Goal: Task Accomplishment & Management: Complete application form

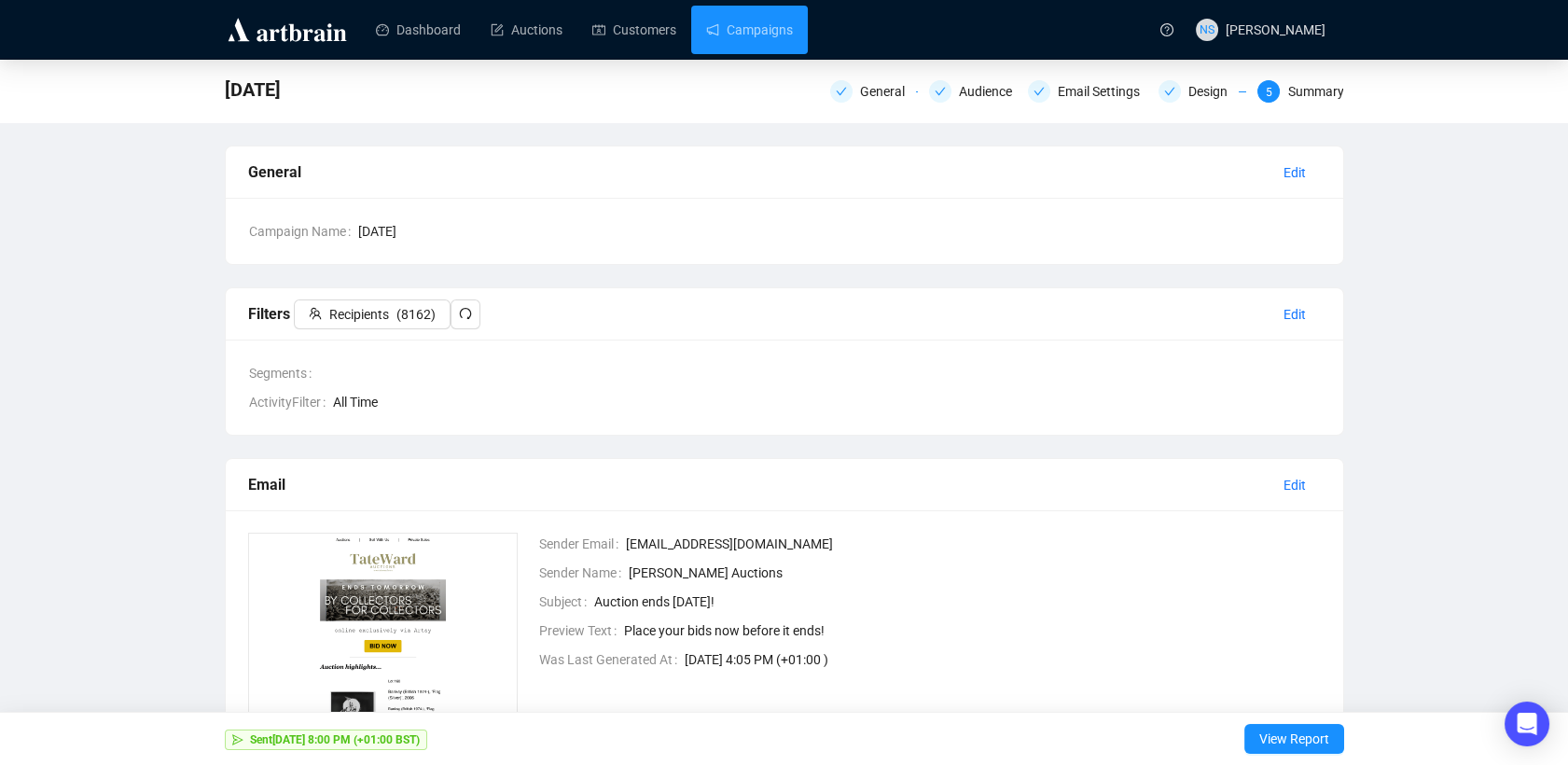
click at [763, 34] on link "Campaigns" at bounding box center [750, 29] width 86 height 48
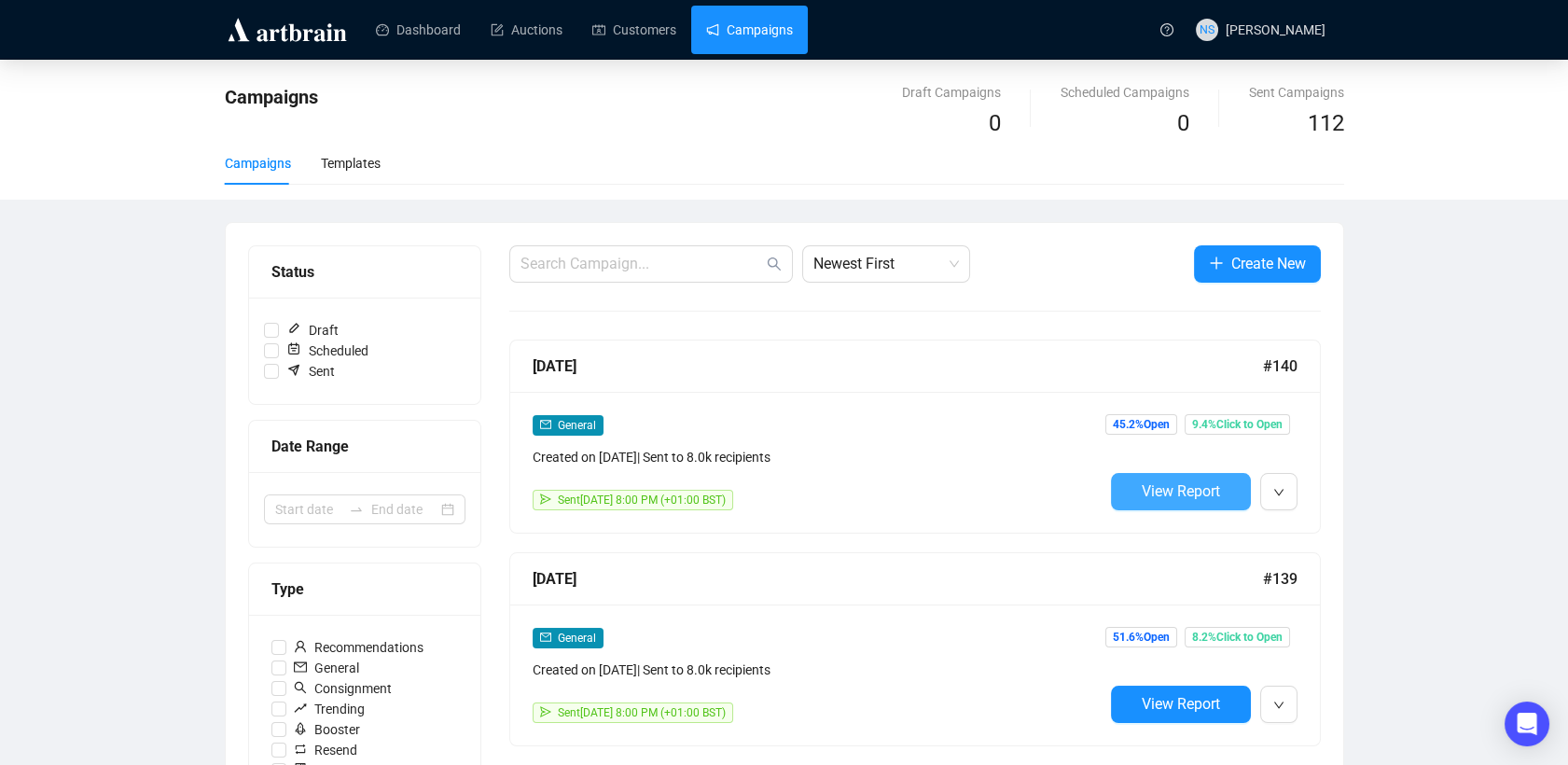
click at [1183, 496] on span "View Report" at bounding box center [1181, 491] width 79 height 18
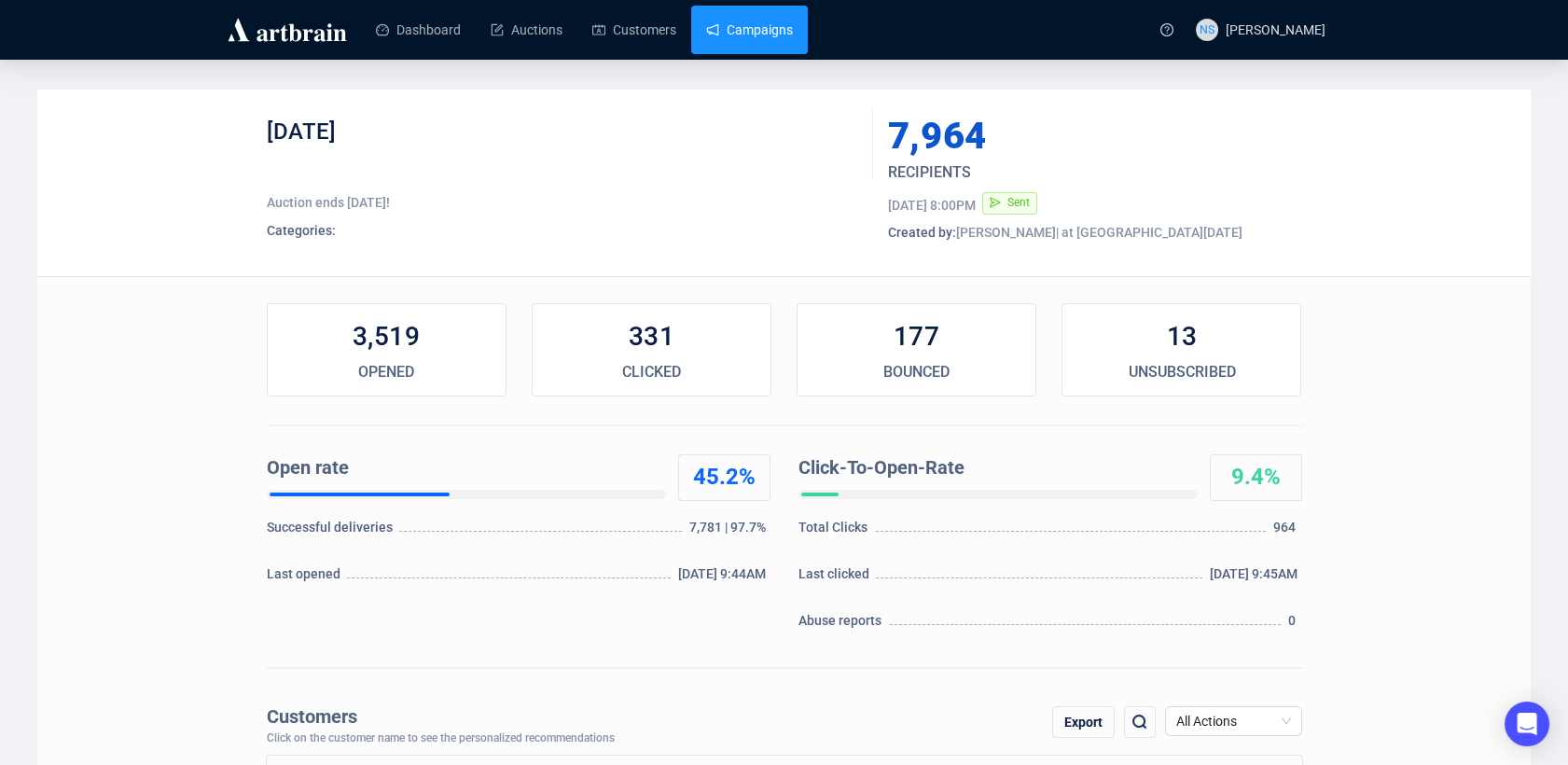
click at [733, 27] on link "Campaigns" at bounding box center [750, 29] width 86 height 48
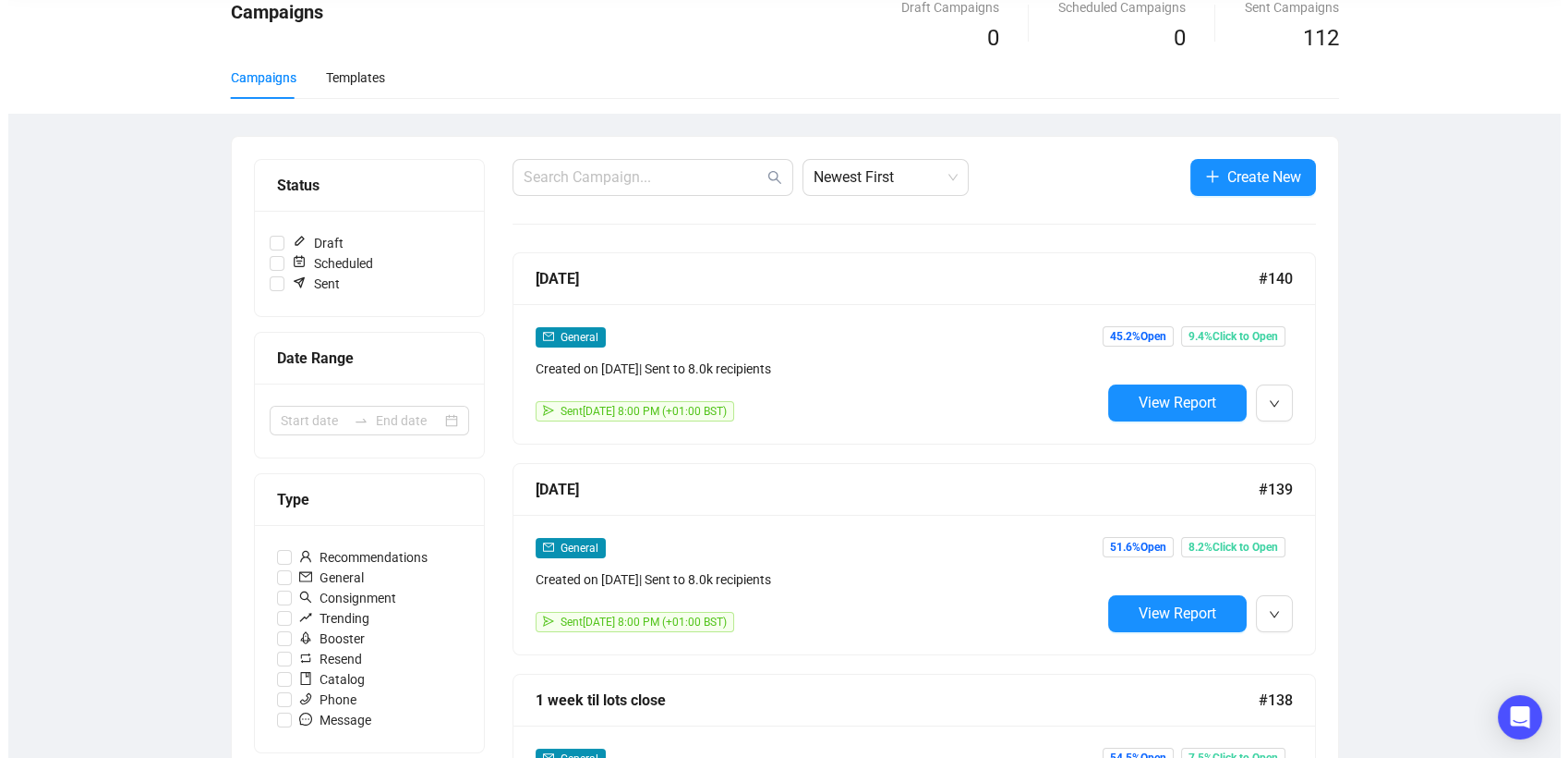
scroll to position [82, 0]
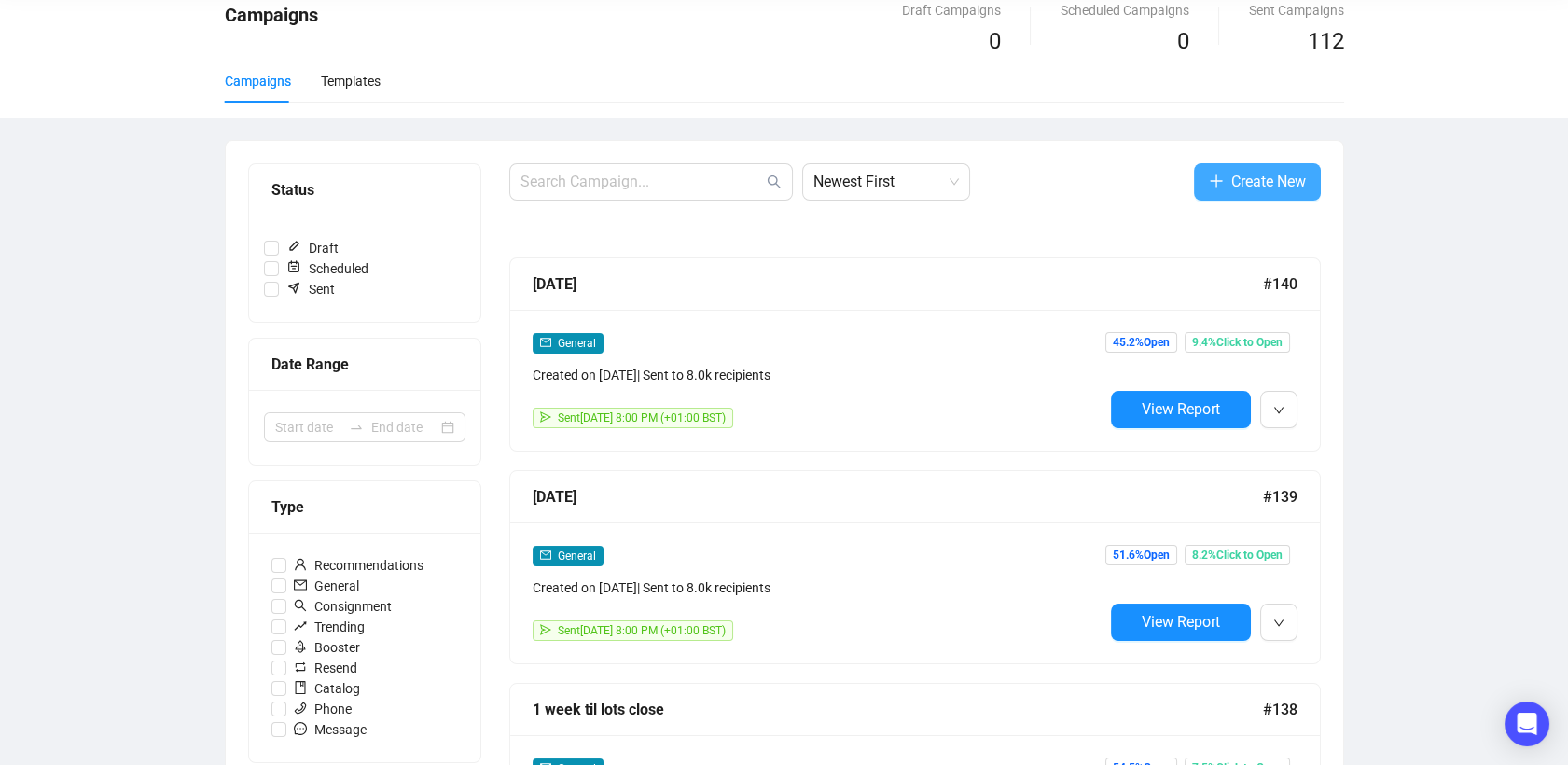
click at [1223, 173] on button "Create New" at bounding box center [1257, 182] width 127 height 37
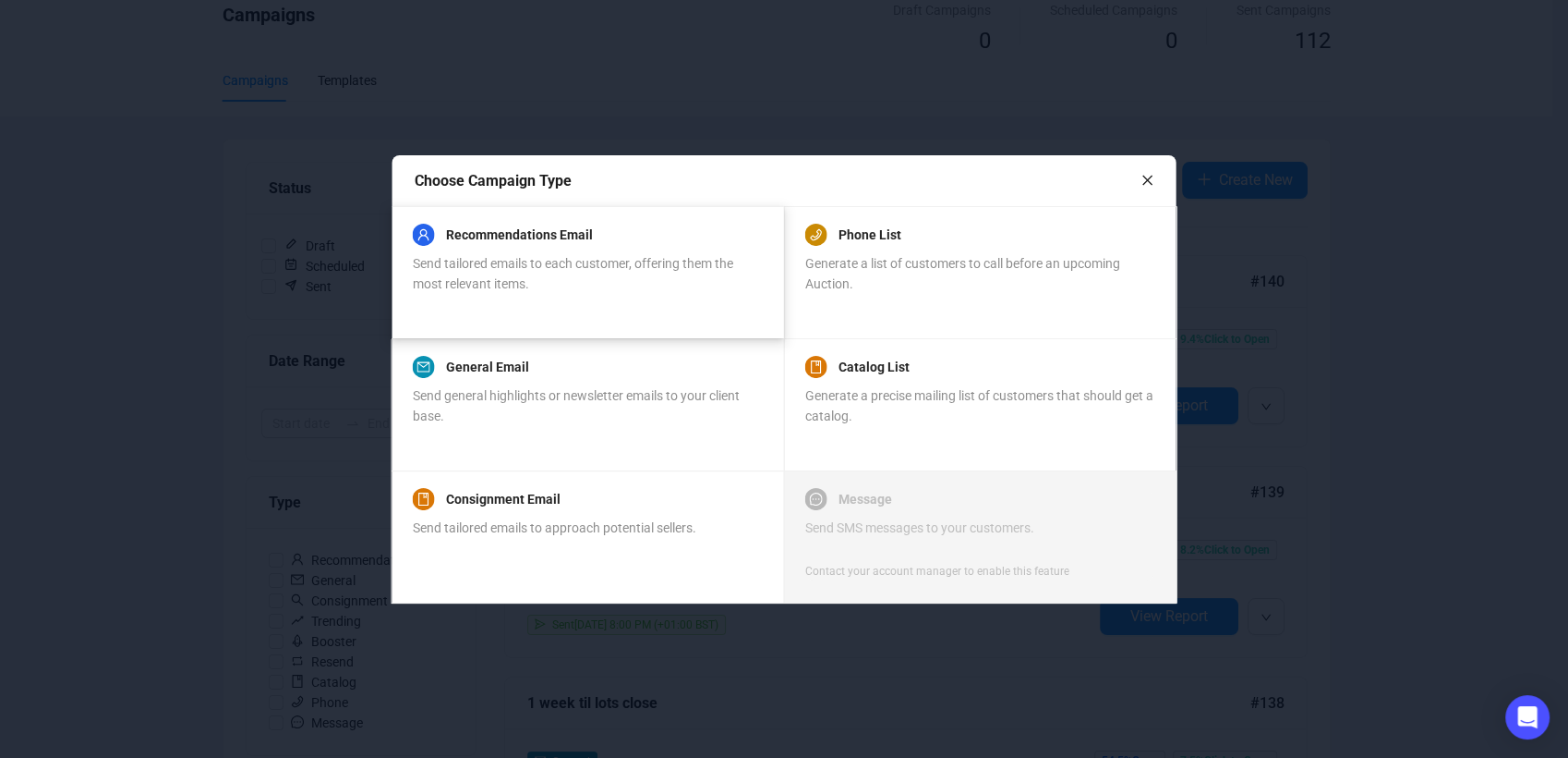
click at [569, 265] on span "Send tailored emails to each customer, offering them the most relevant items." at bounding box center [572, 273] width 320 height 35
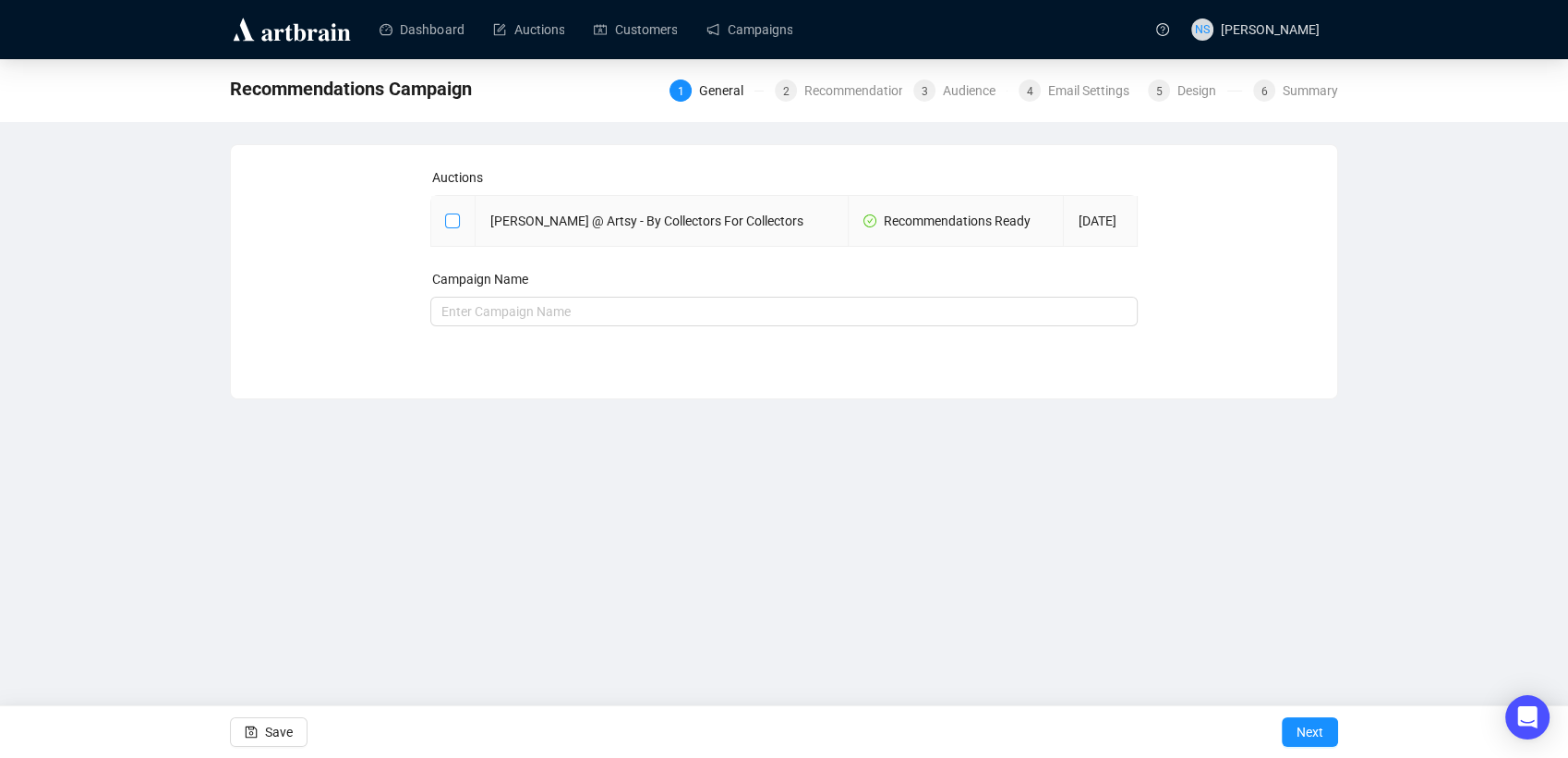
click at [451, 223] on input "checkbox" at bounding box center [451, 219] width 13 height 13
checkbox input "true"
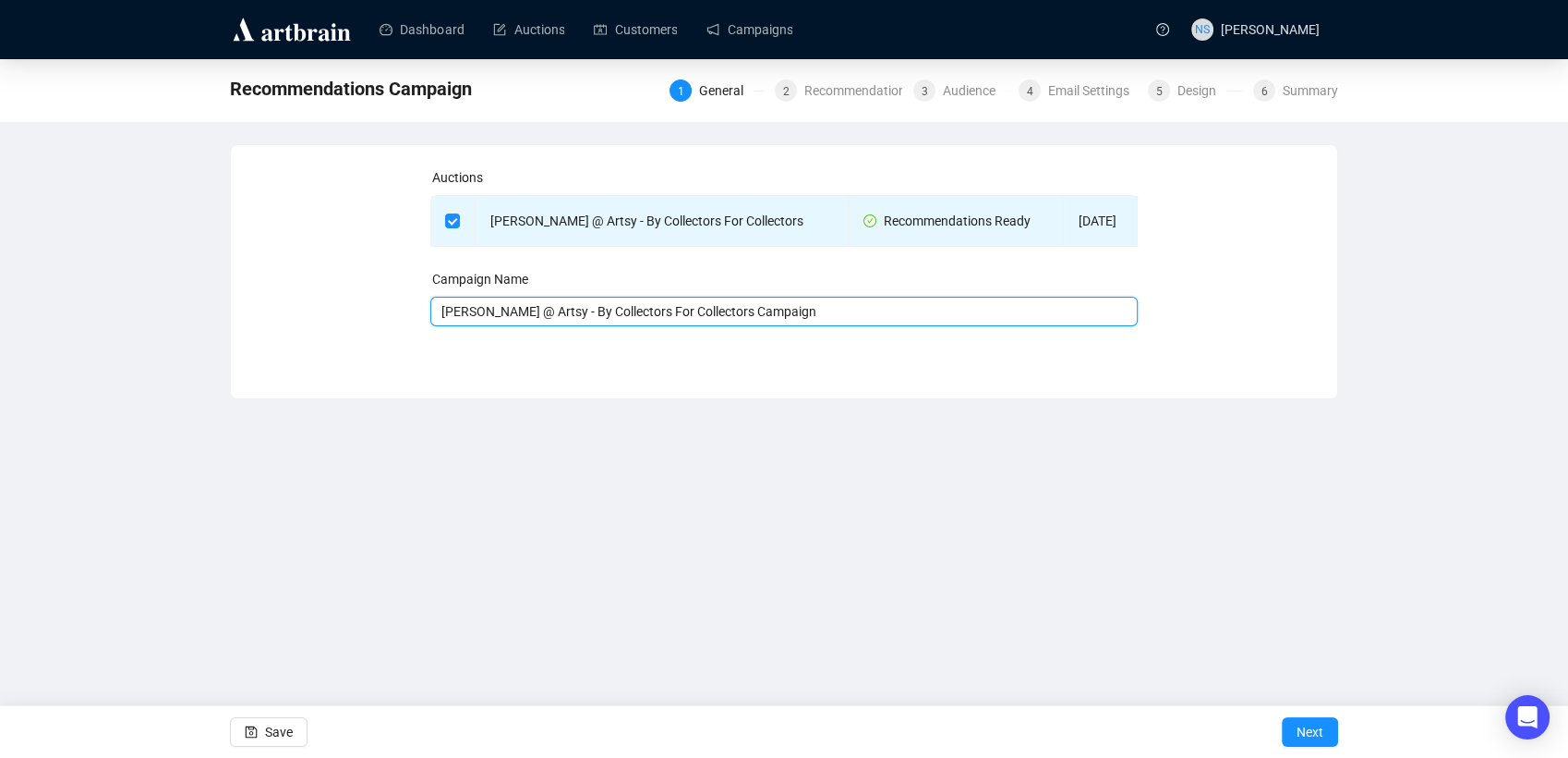
click at [566, 308] on input "[PERSON_NAME] @ Artsy - By Collectors For Collectors Campaign" at bounding box center [784, 311] width 708 height 29
type input "ENDS [DATE]"
click at [1312, 739] on span "Next" at bounding box center [1310, 731] width 27 height 52
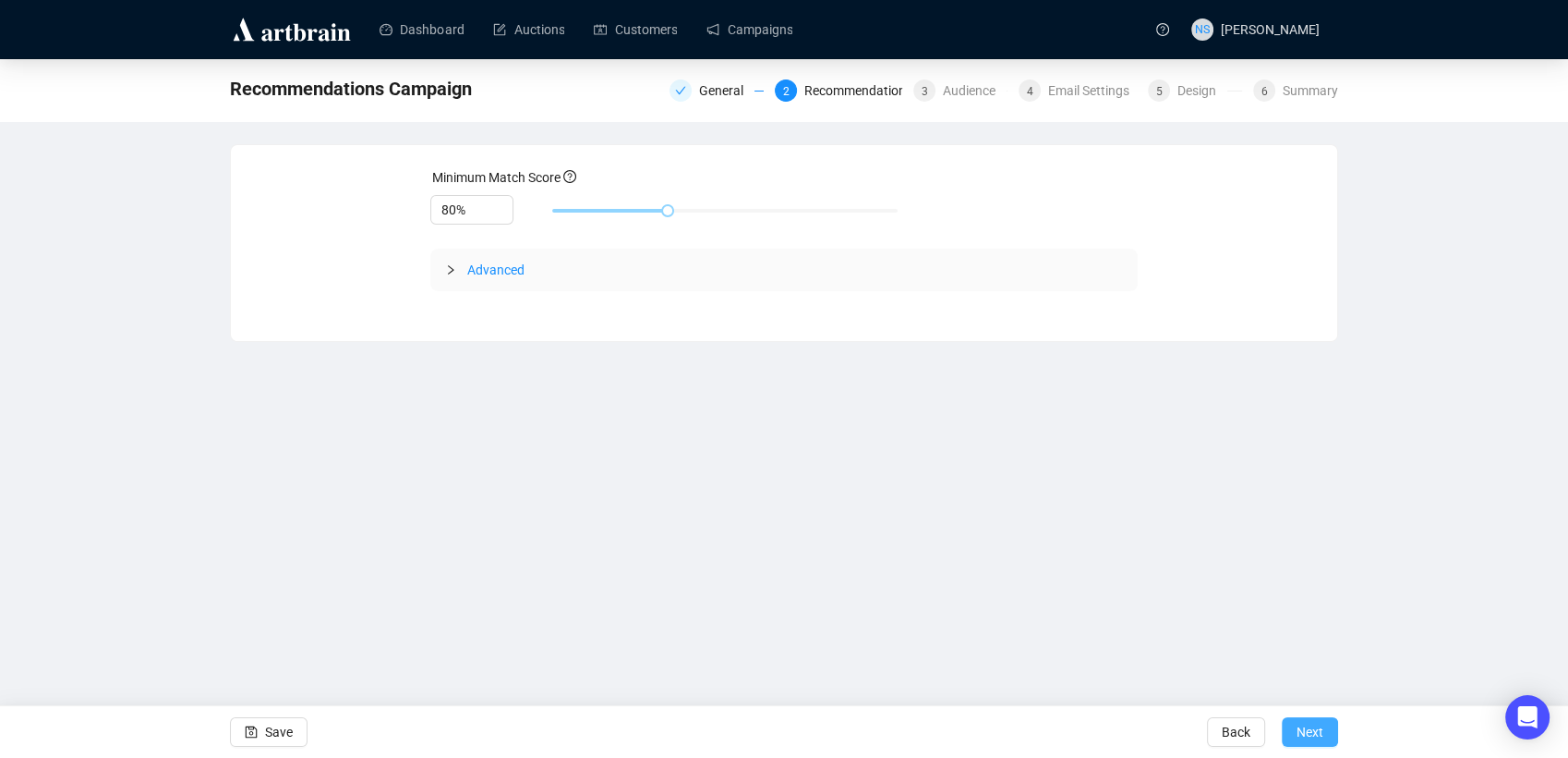
click at [1315, 738] on span "Next" at bounding box center [1310, 731] width 27 height 52
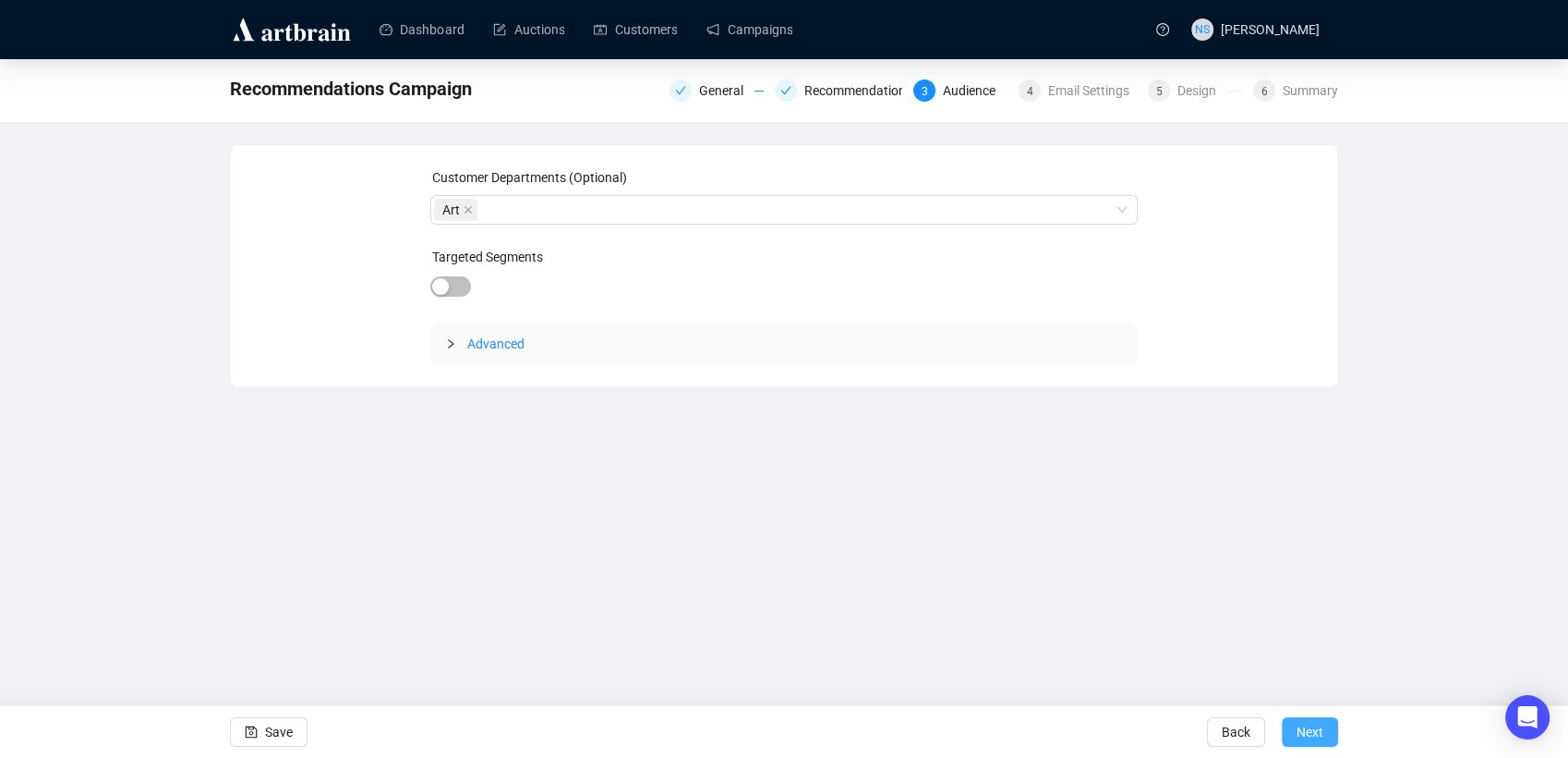
click at [1308, 738] on span "Next" at bounding box center [1310, 731] width 27 height 52
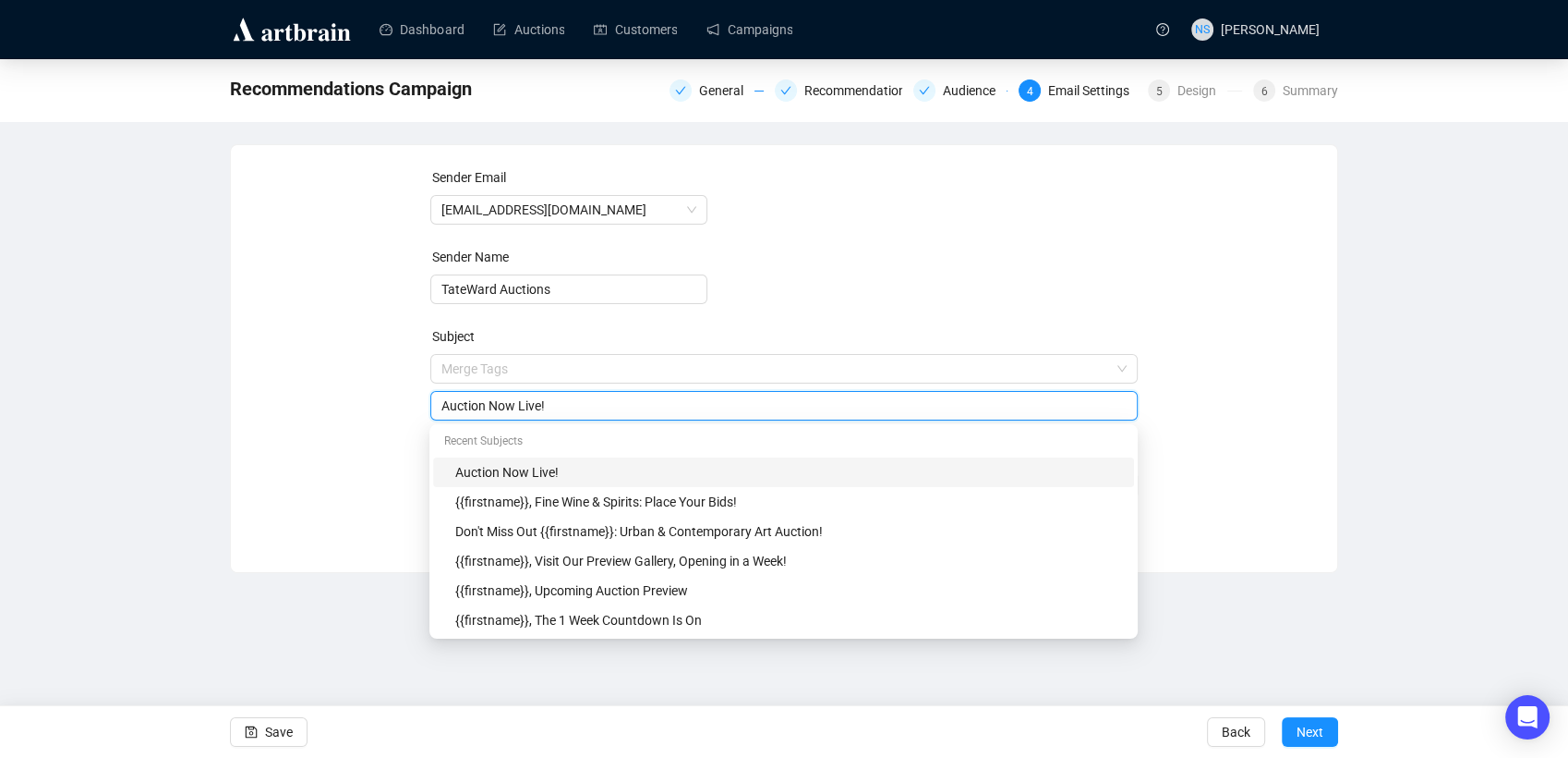
drag, startPoint x: 571, startPoint y: 371, endPoint x: 474, endPoint y: 351, distance: 99.0
click at [474, 351] on div "Subject Merge Tags Auction Now Live!" at bounding box center [784, 373] width 708 height 94
click at [534, 409] on input "Auction Now Live!" at bounding box center [785, 405] width 687 height 20
drag, startPoint x: 547, startPoint y: 407, endPoint x: 419, endPoint y: 415, distance: 128.2
click at [419, 415] on div "Sender Email [EMAIL_ADDRESS][DOMAIN_NAME] Sender Name TateWard Auctions Subject…" at bounding box center [784, 344] width 1062 height 355
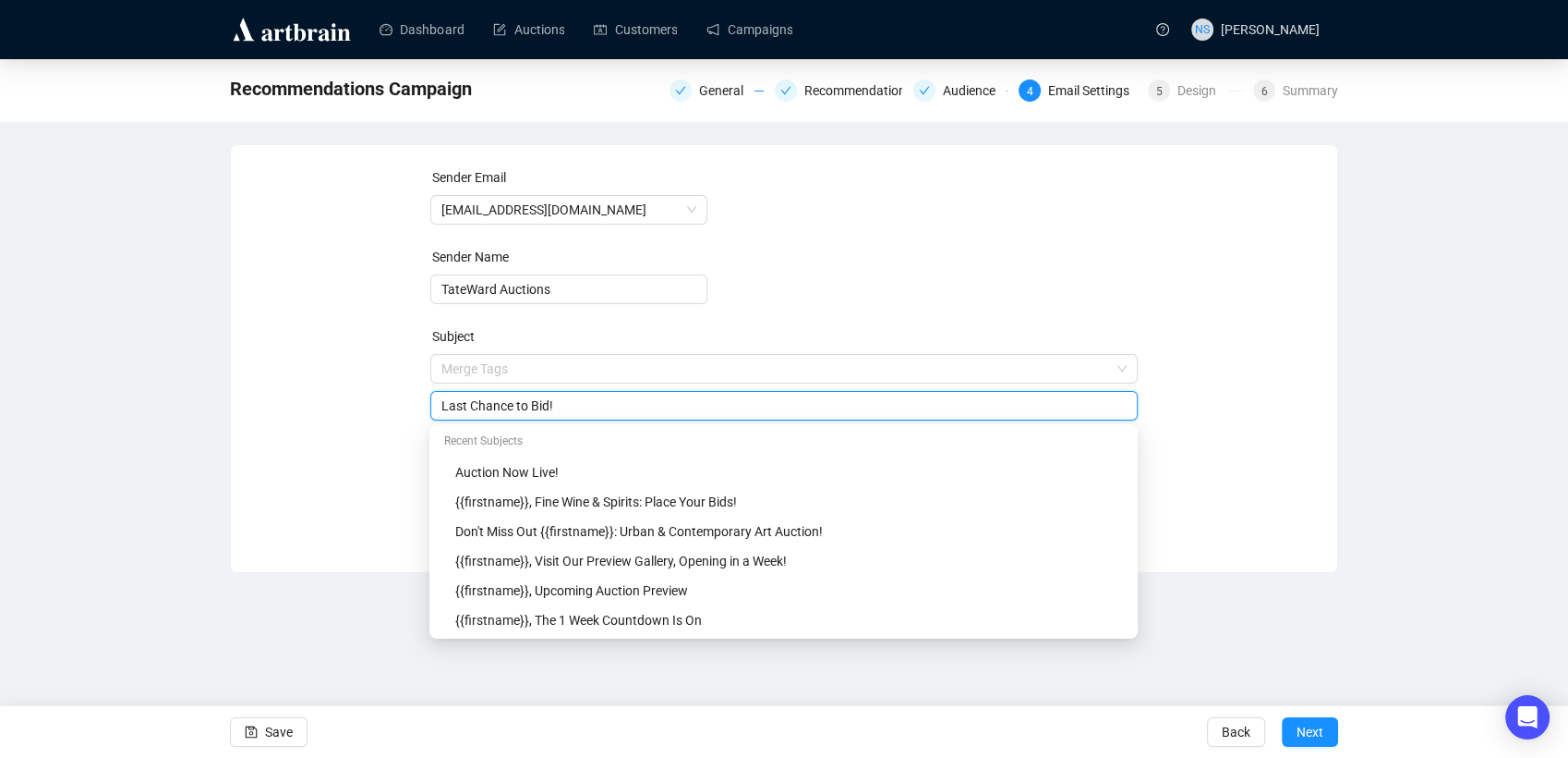
type input "Last Chance to Bid!"
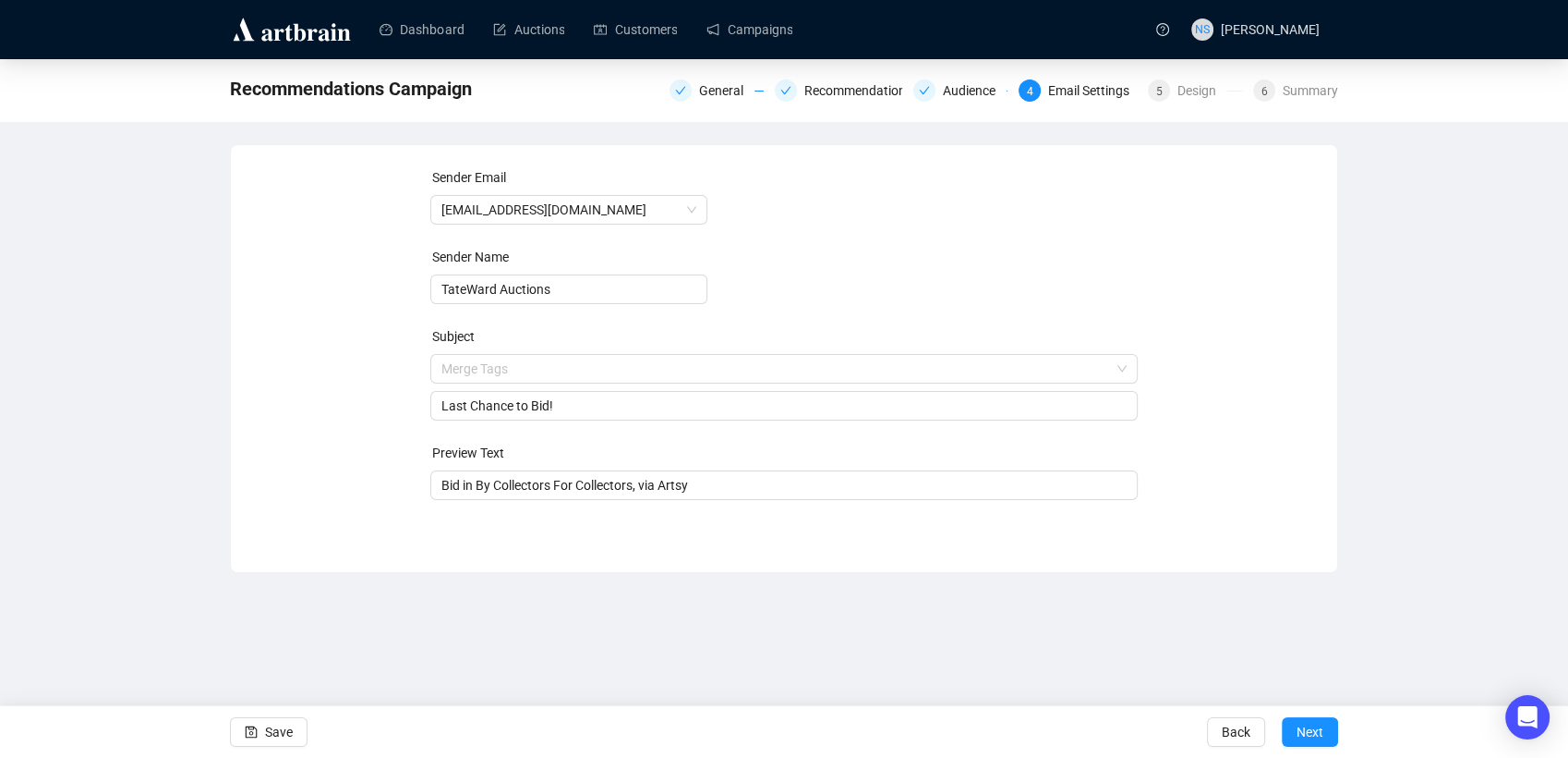
click at [402, 432] on div "Sender Email [EMAIL_ADDRESS][DOMAIN_NAME] Sender Name TateWard Auctions Subject…" at bounding box center [784, 344] width 1062 height 355
click at [526, 484] on input "Bid in By Collectors For Collectors, via Artsy" at bounding box center [785, 485] width 687 height 20
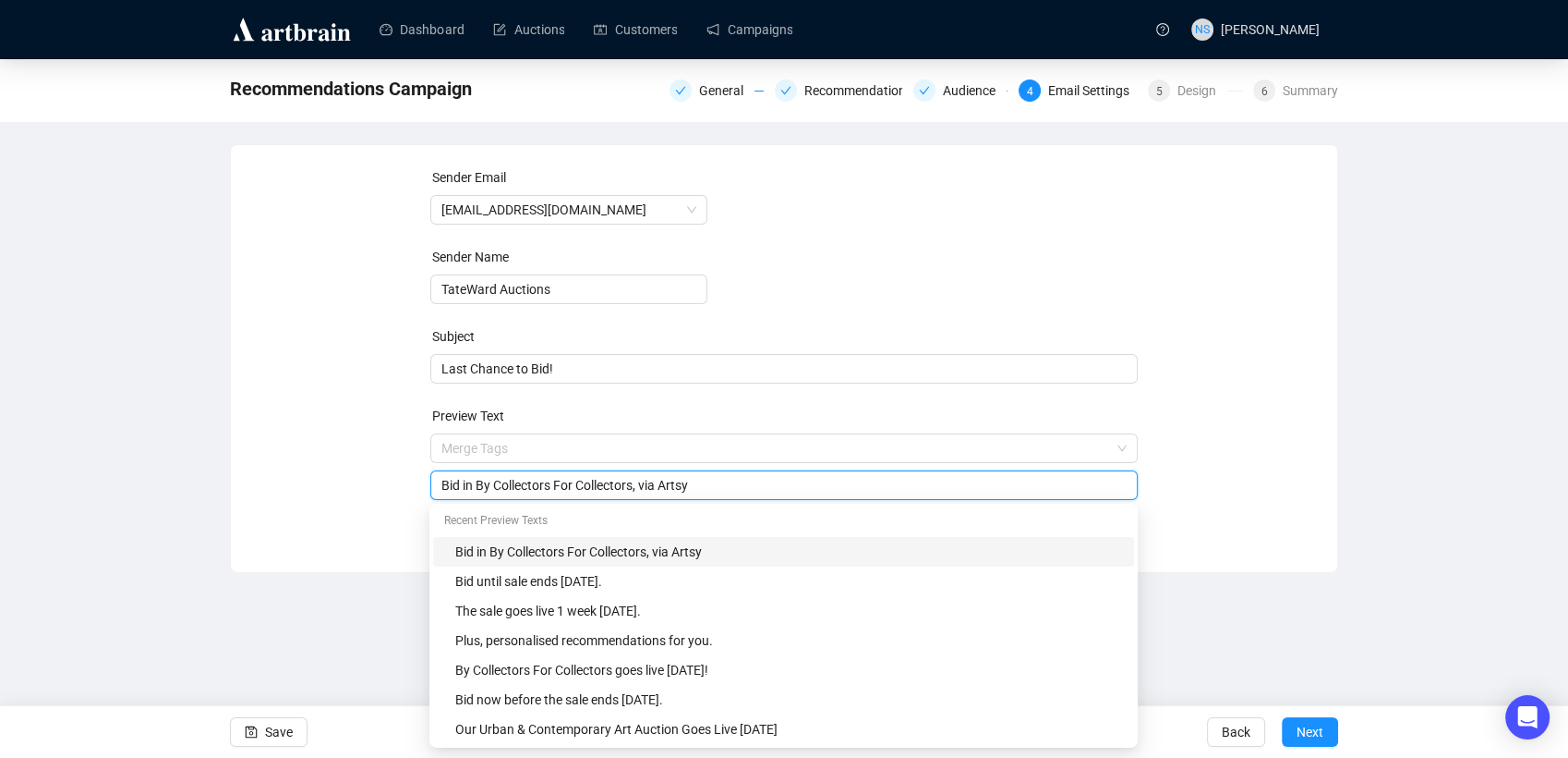
click at [526, 484] on input "Bid in By Collectors For Collectors, via Artsy" at bounding box center [785, 485] width 687 height 20
type input "Auction ending [DATE] at 2pm"
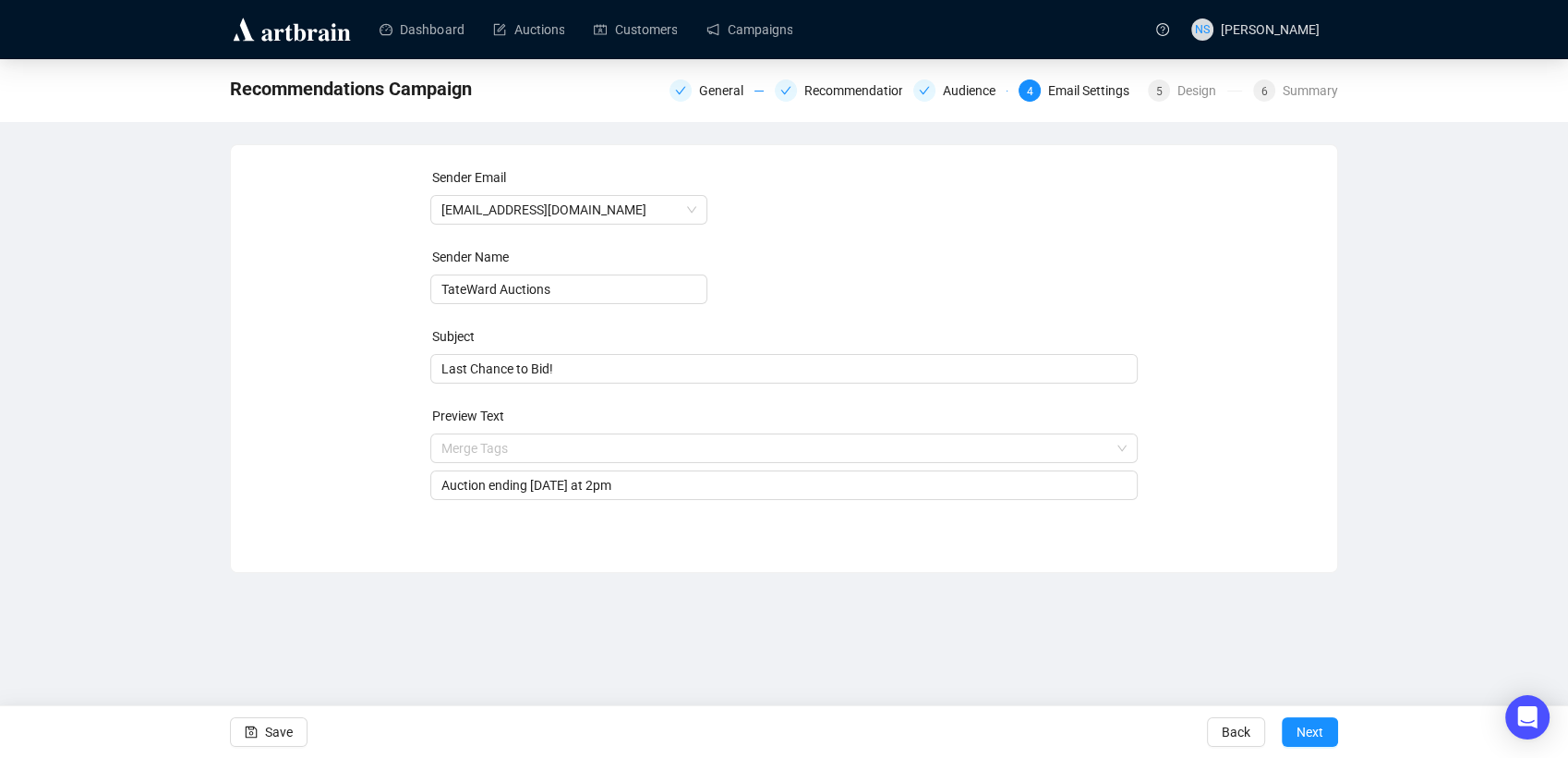
click at [1301, 502] on div "Sender Email [EMAIL_ADDRESS][DOMAIN_NAME] Sender Name TateWard Auctions Subject…" at bounding box center [784, 344] width 1062 height 355
click at [1297, 725] on span "Next" at bounding box center [1310, 731] width 27 height 52
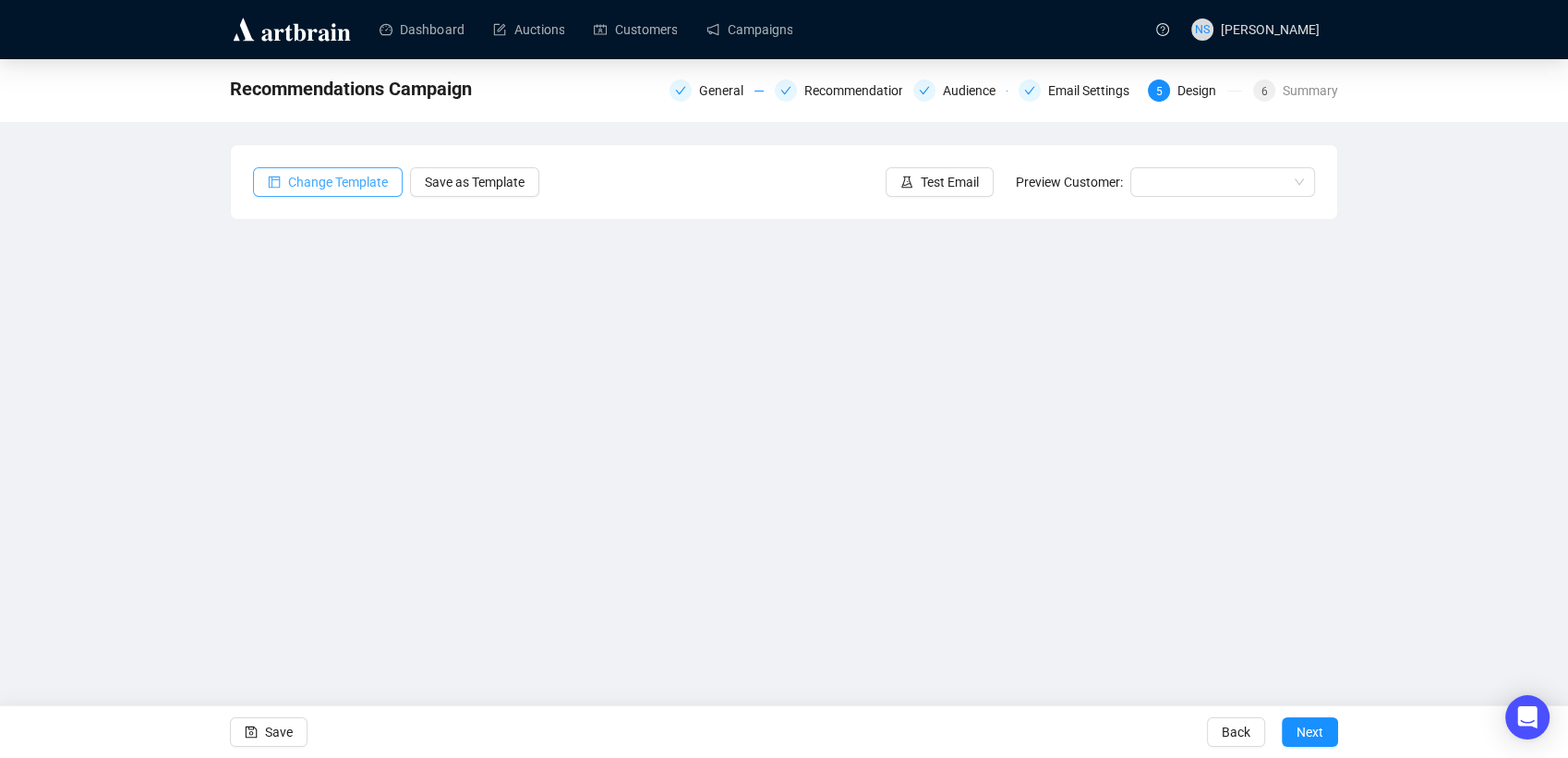
click at [353, 177] on span "Change Template" at bounding box center [338, 182] width 100 height 20
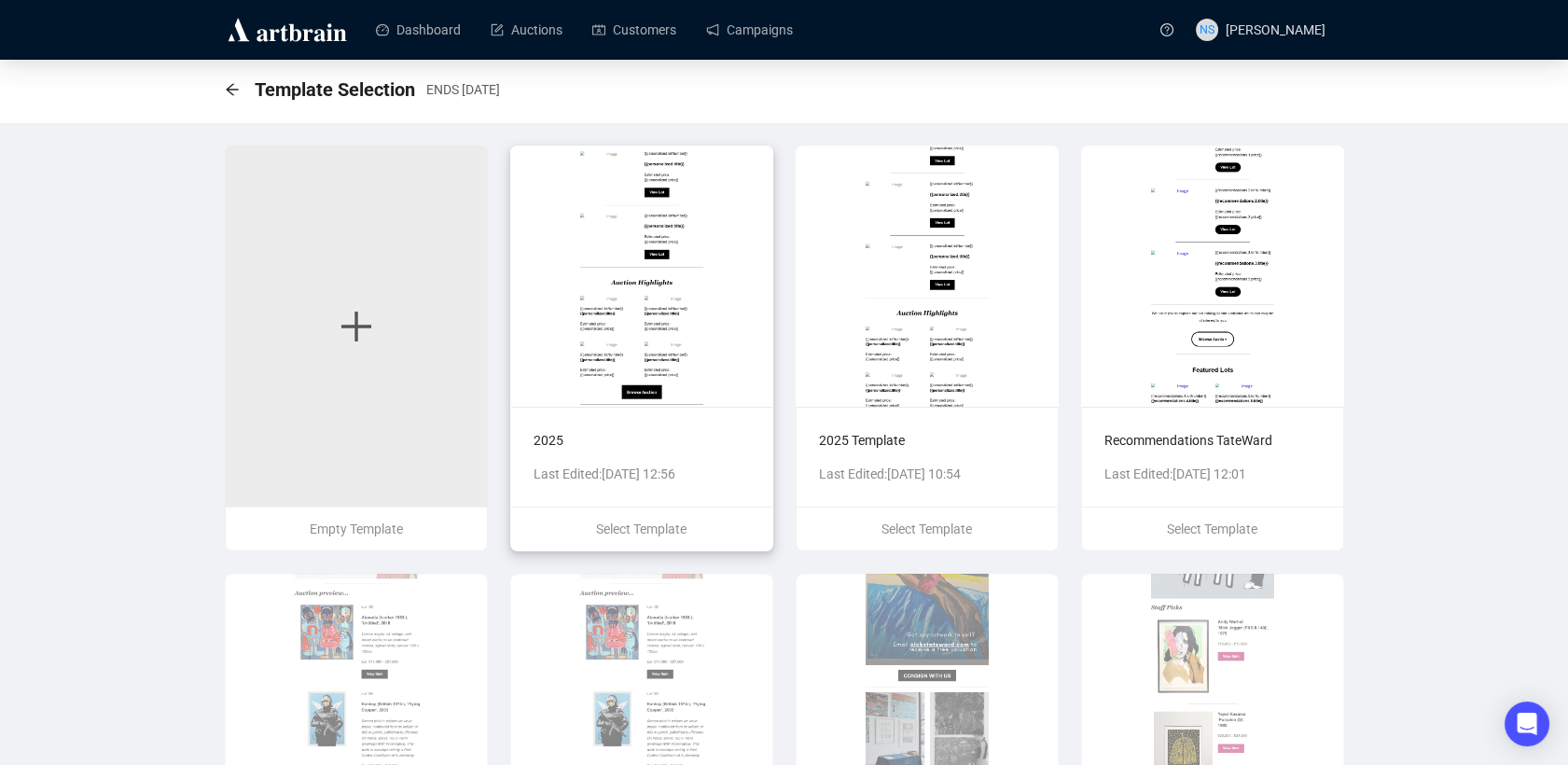
click at [632, 347] on img at bounding box center [642, 276] width 263 height 261
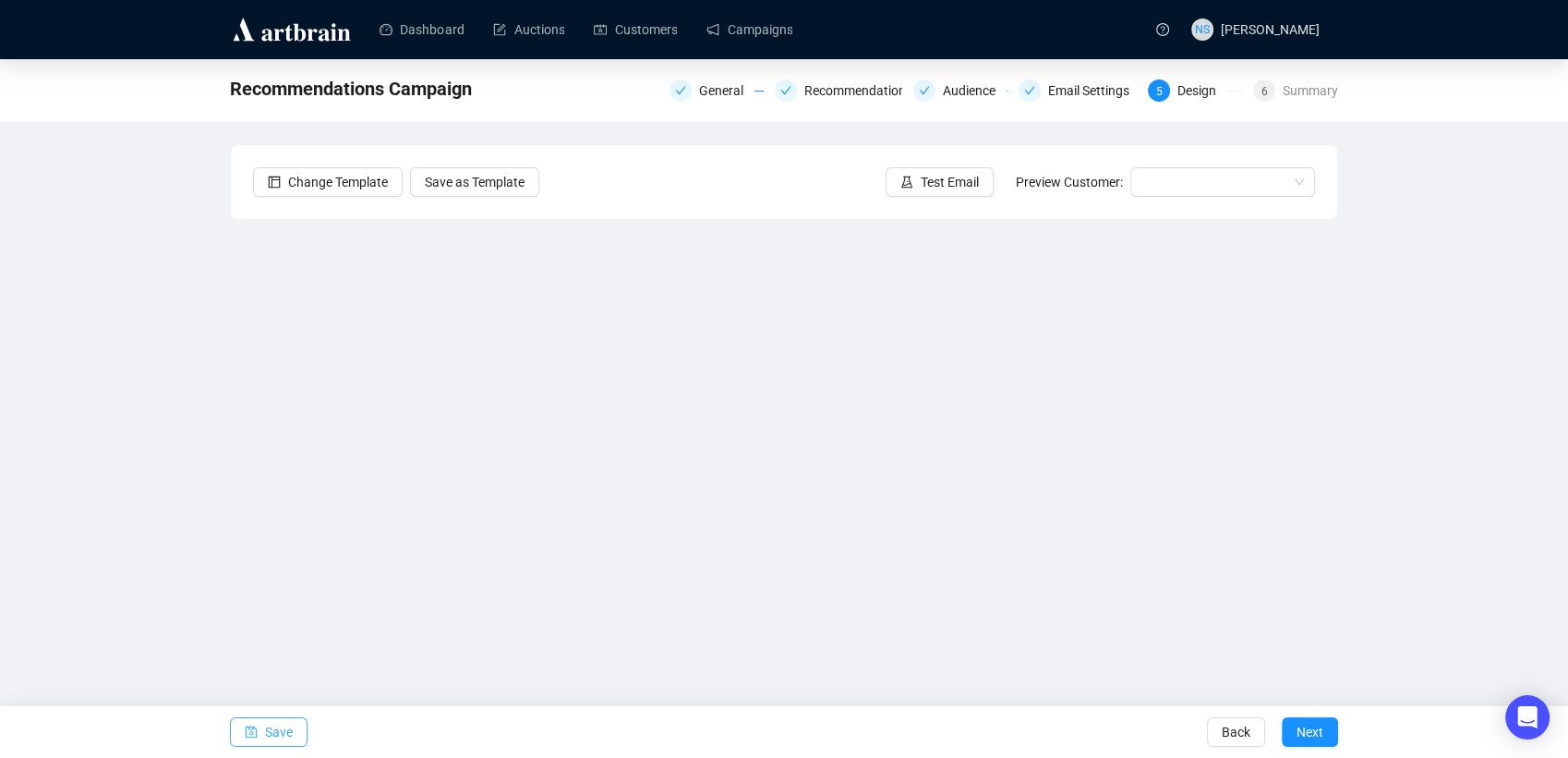
click at [259, 729] on button "Save" at bounding box center [268, 732] width 78 height 29
click at [298, 736] on button "Save" at bounding box center [268, 732] width 78 height 29
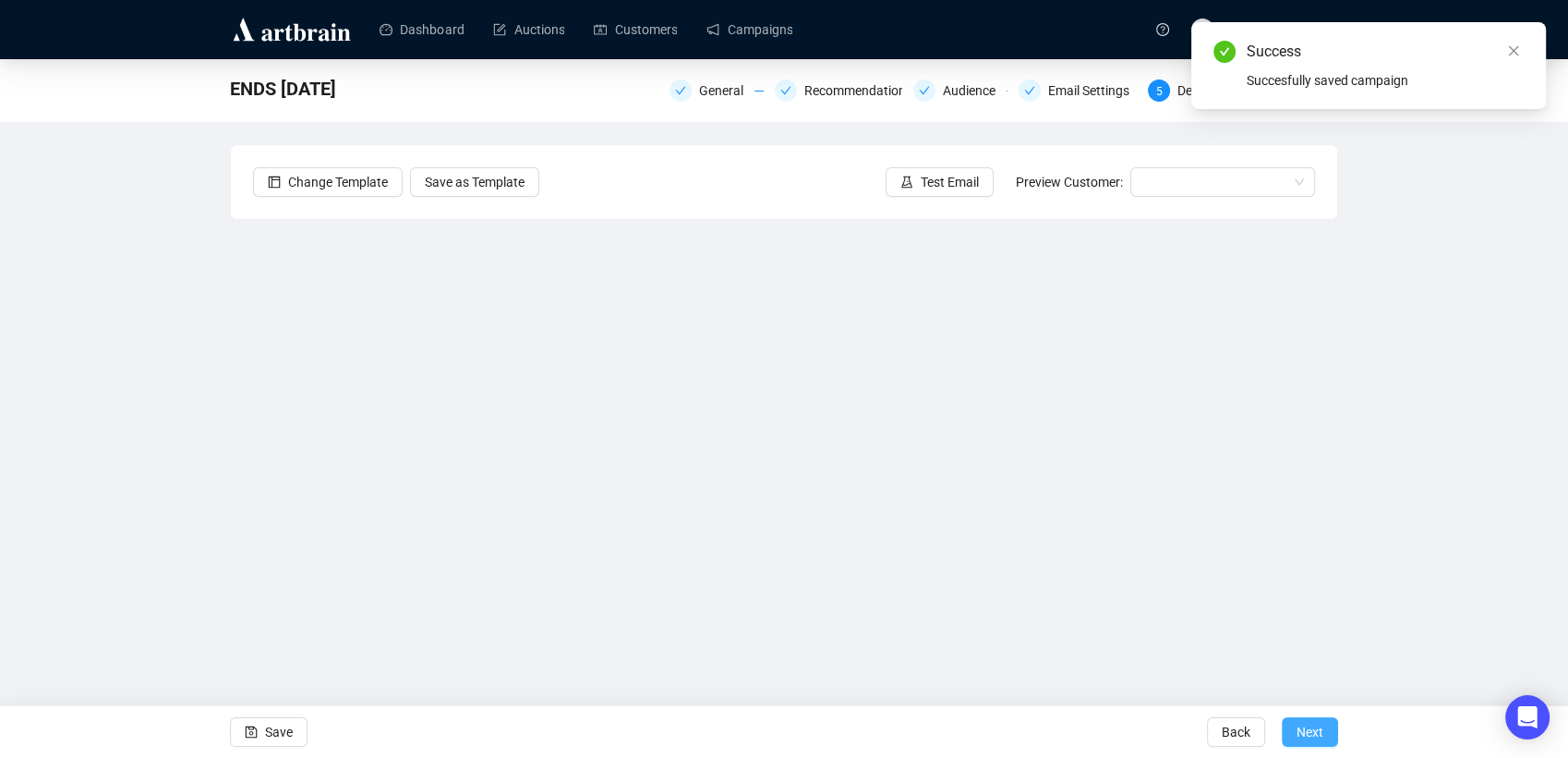
click at [1323, 729] on span "Next" at bounding box center [1310, 731] width 27 height 52
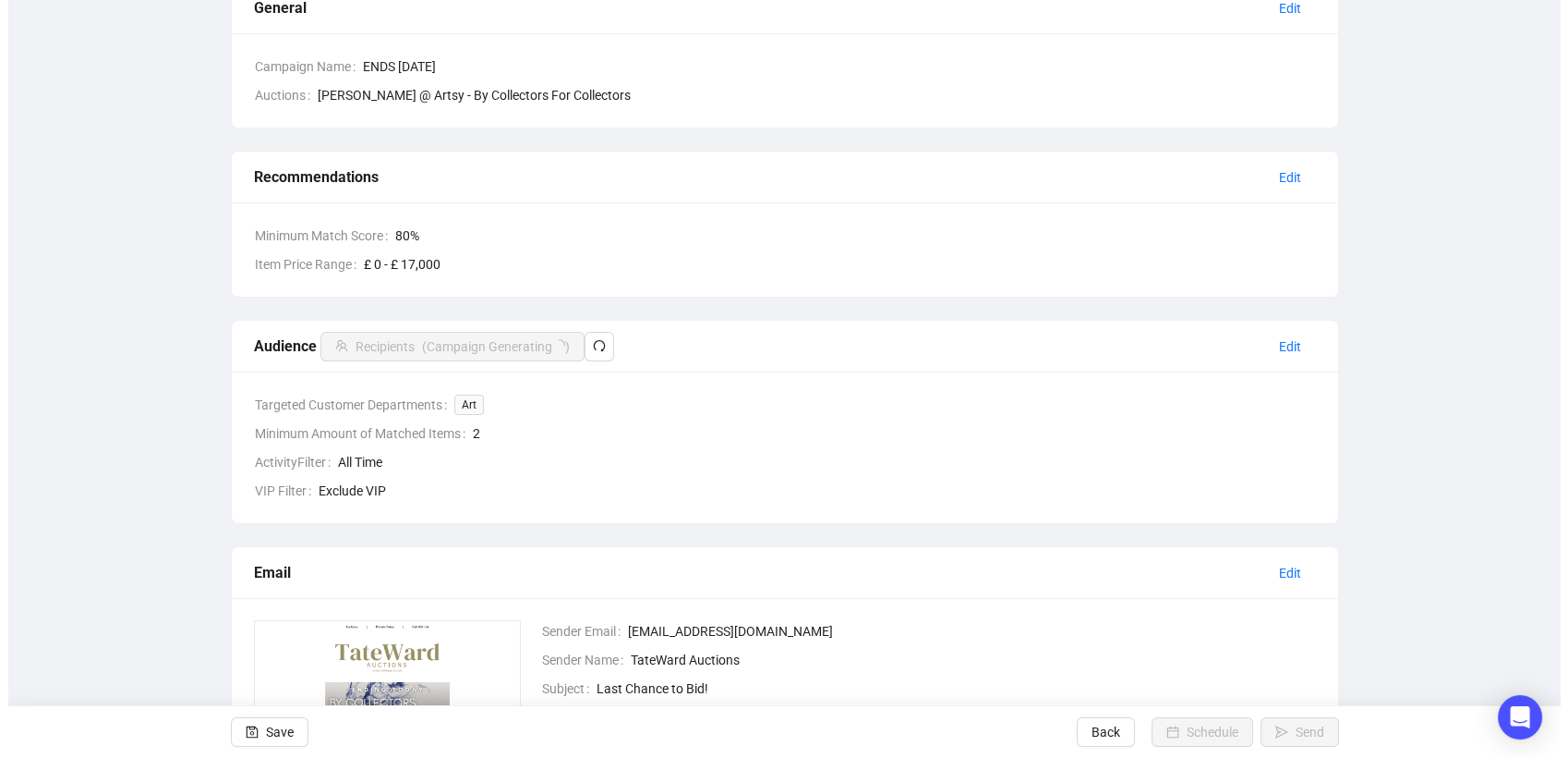
scroll to position [162, 0]
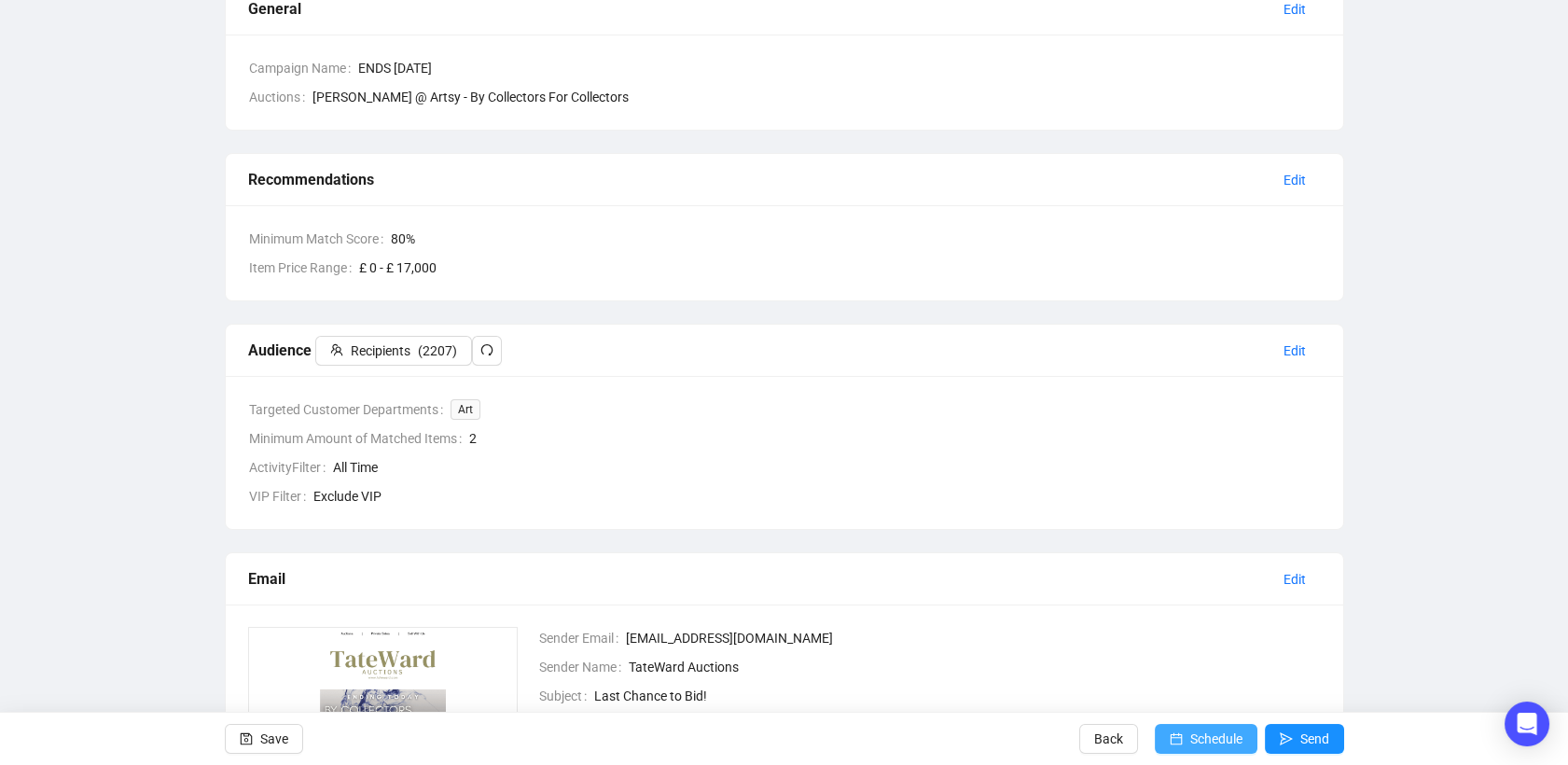
click at [1213, 734] on span "Schedule" at bounding box center [1216, 738] width 52 height 52
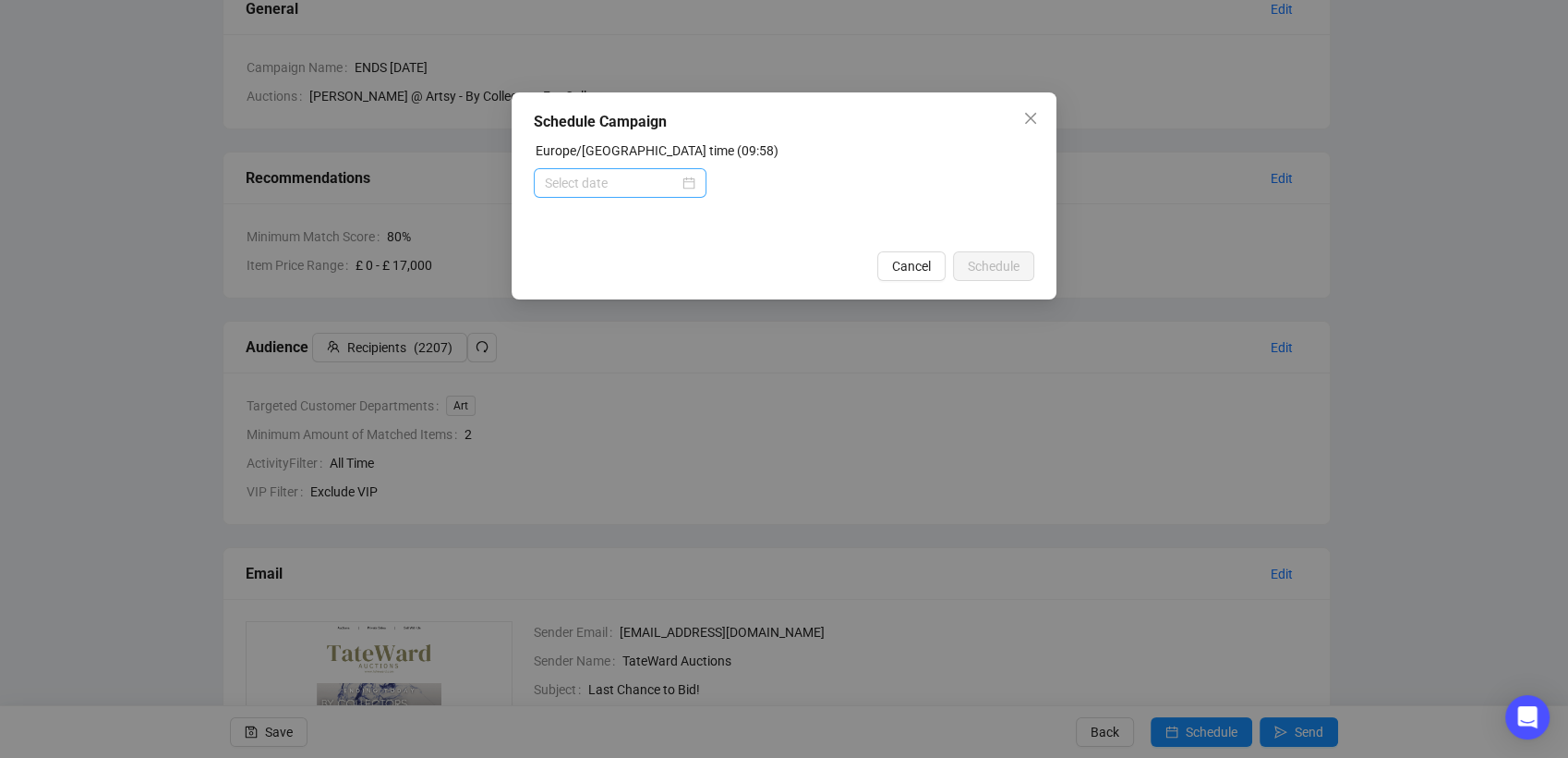
click at [696, 178] on div at bounding box center [621, 183] width 173 height 29
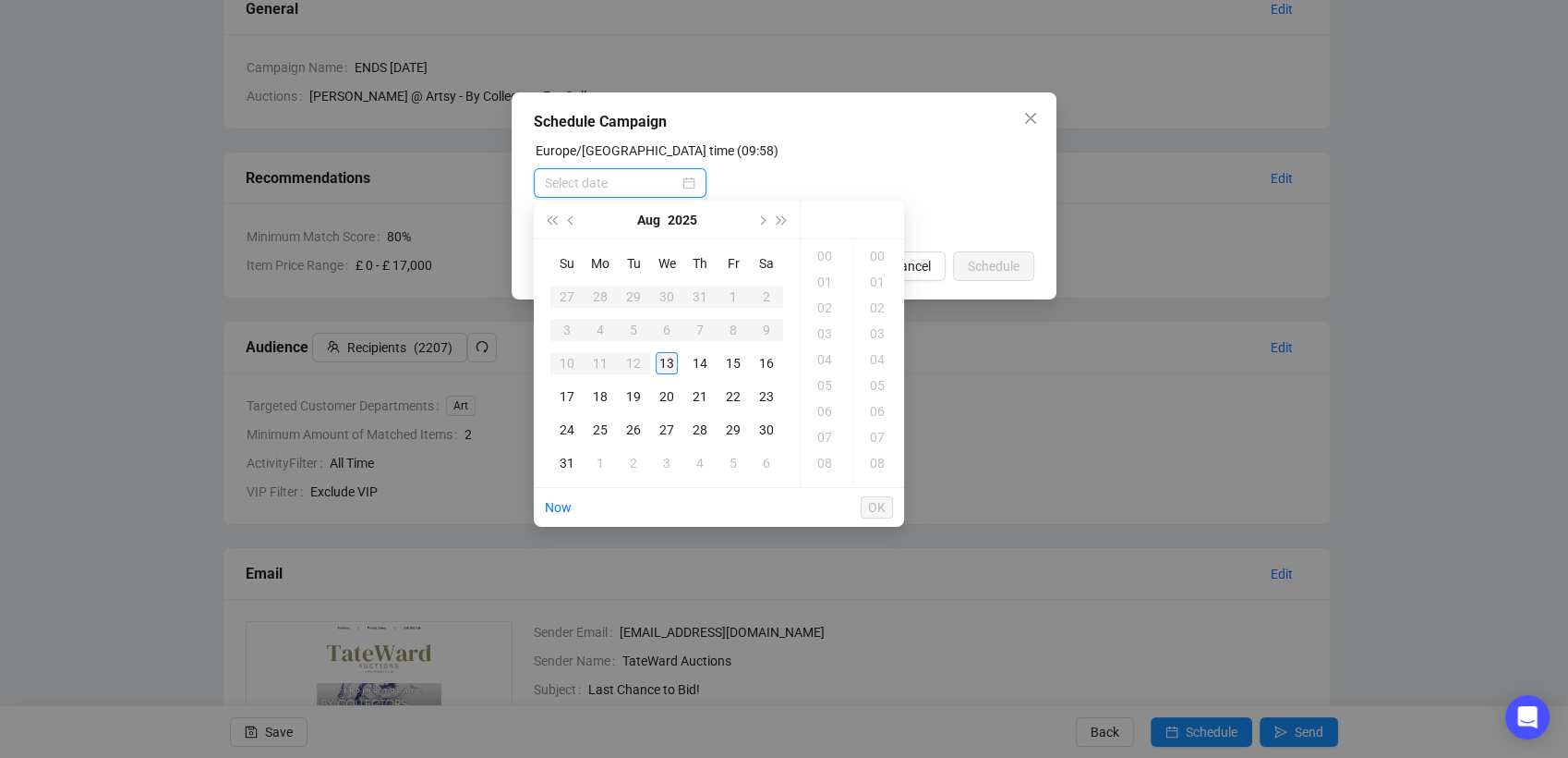
type input "[DATE] 00:00"
click at [672, 366] on div "13" at bounding box center [666, 363] width 22 height 22
click at [828, 257] on div "10" at bounding box center [827, 256] width 45 height 26
click at [871, 305] on div "30" at bounding box center [879, 307] width 45 height 26
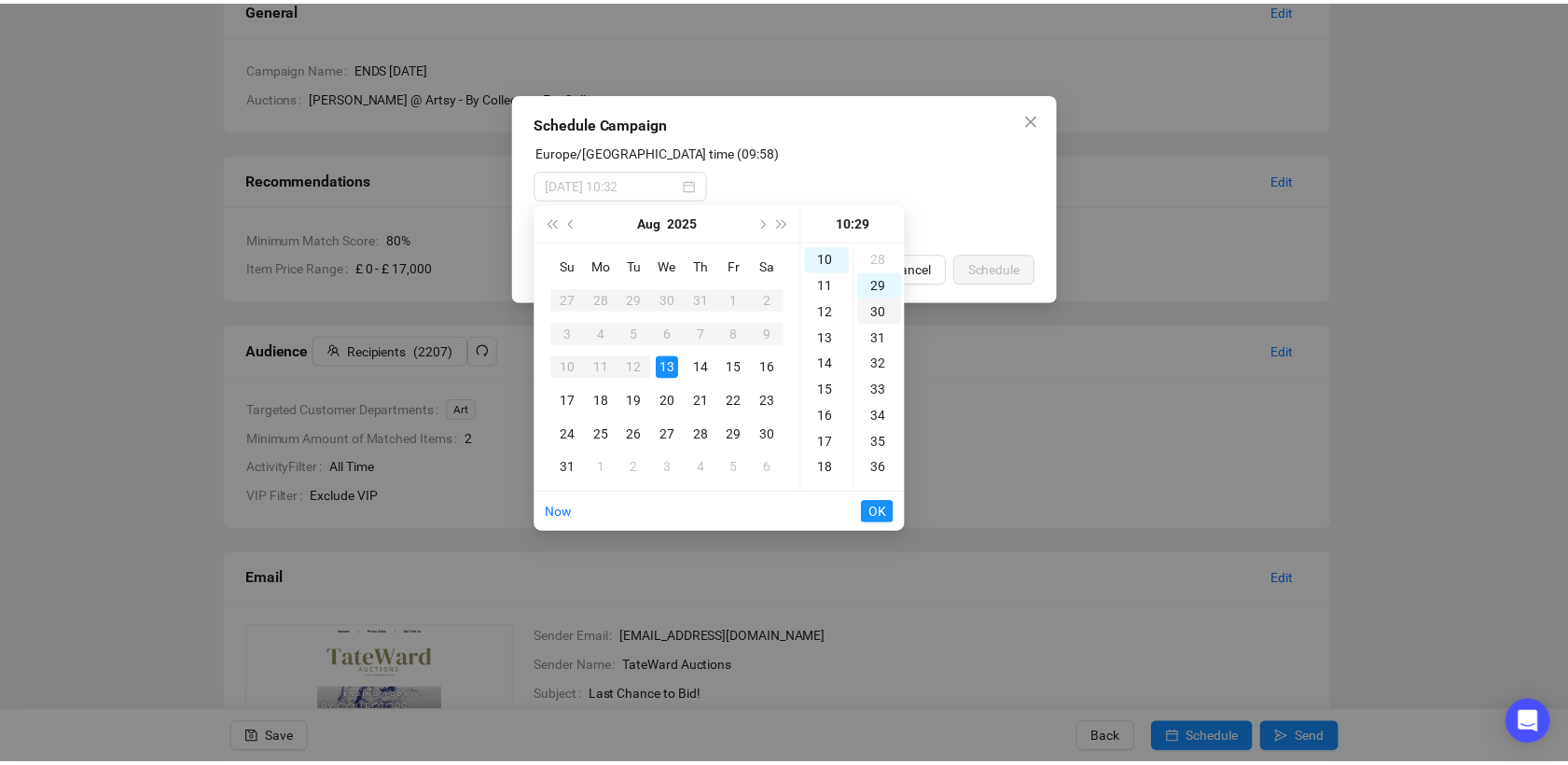
scroll to position [784, 0]
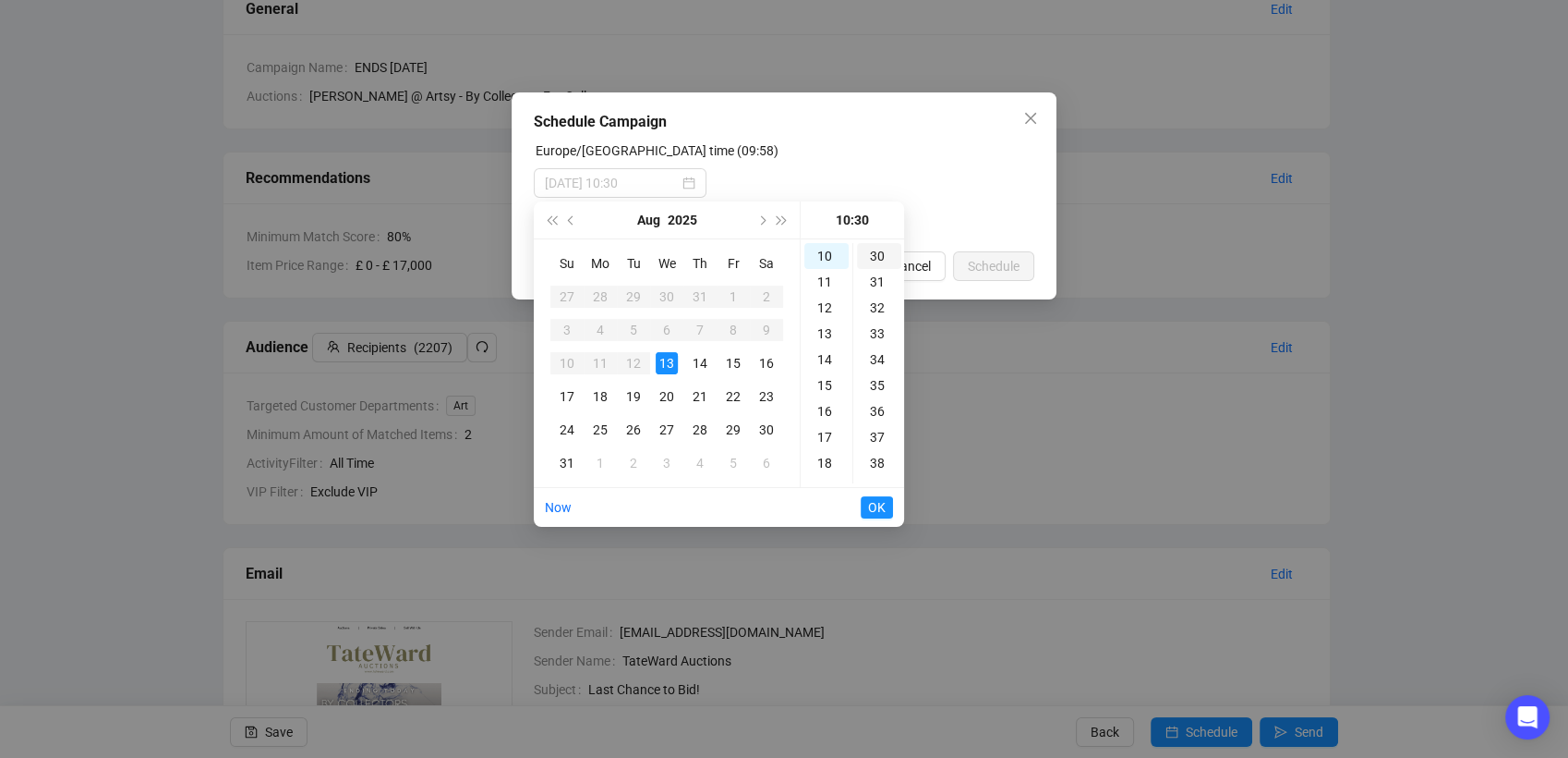
click at [873, 254] on div "30" at bounding box center [879, 256] width 45 height 26
type input "[DATE] 10:30"
click at [887, 513] on button "OK" at bounding box center [876, 507] width 32 height 22
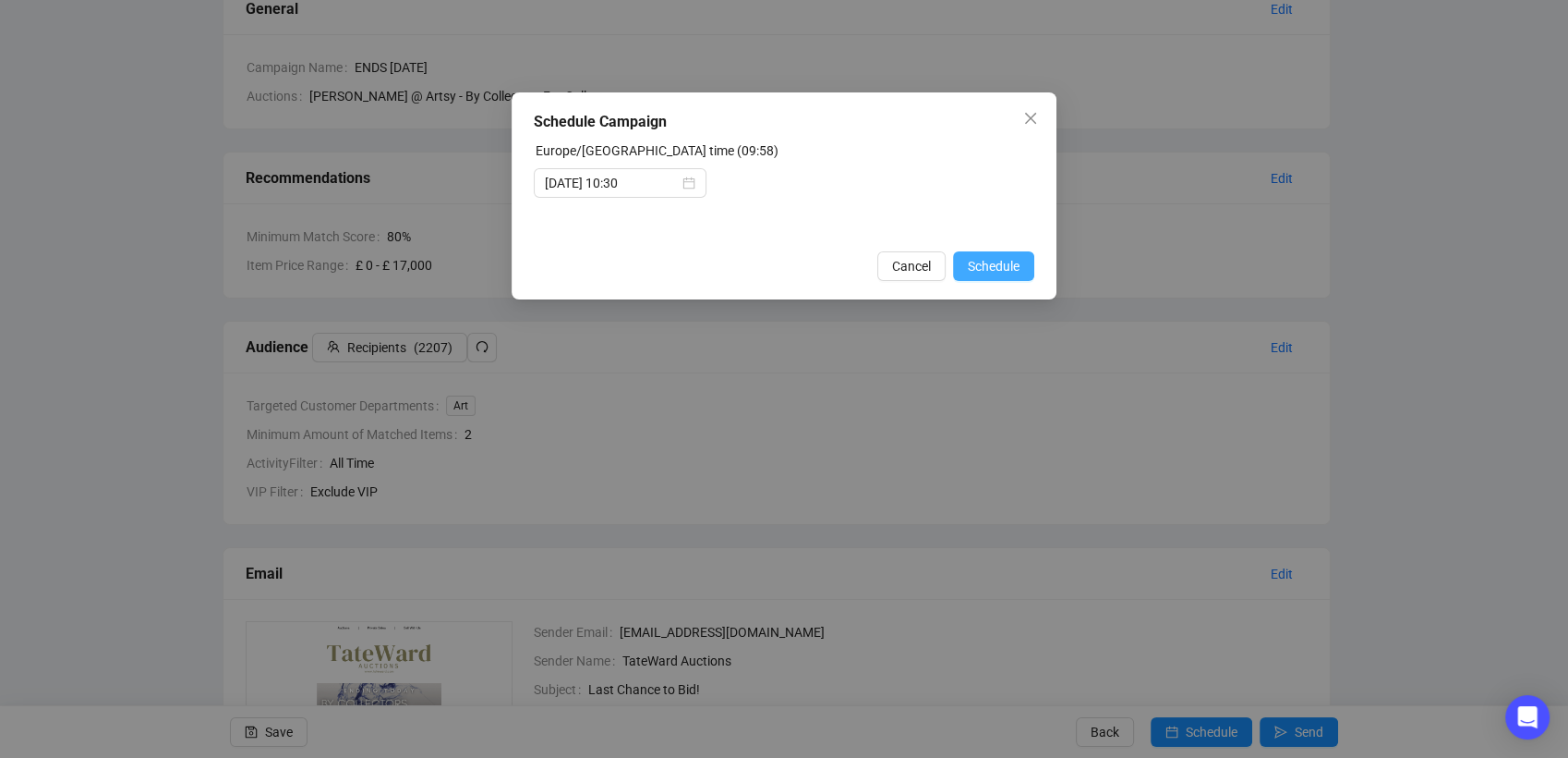
click at [1003, 262] on span "Schedule" at bounding box center [993, 266] width 52 height 20
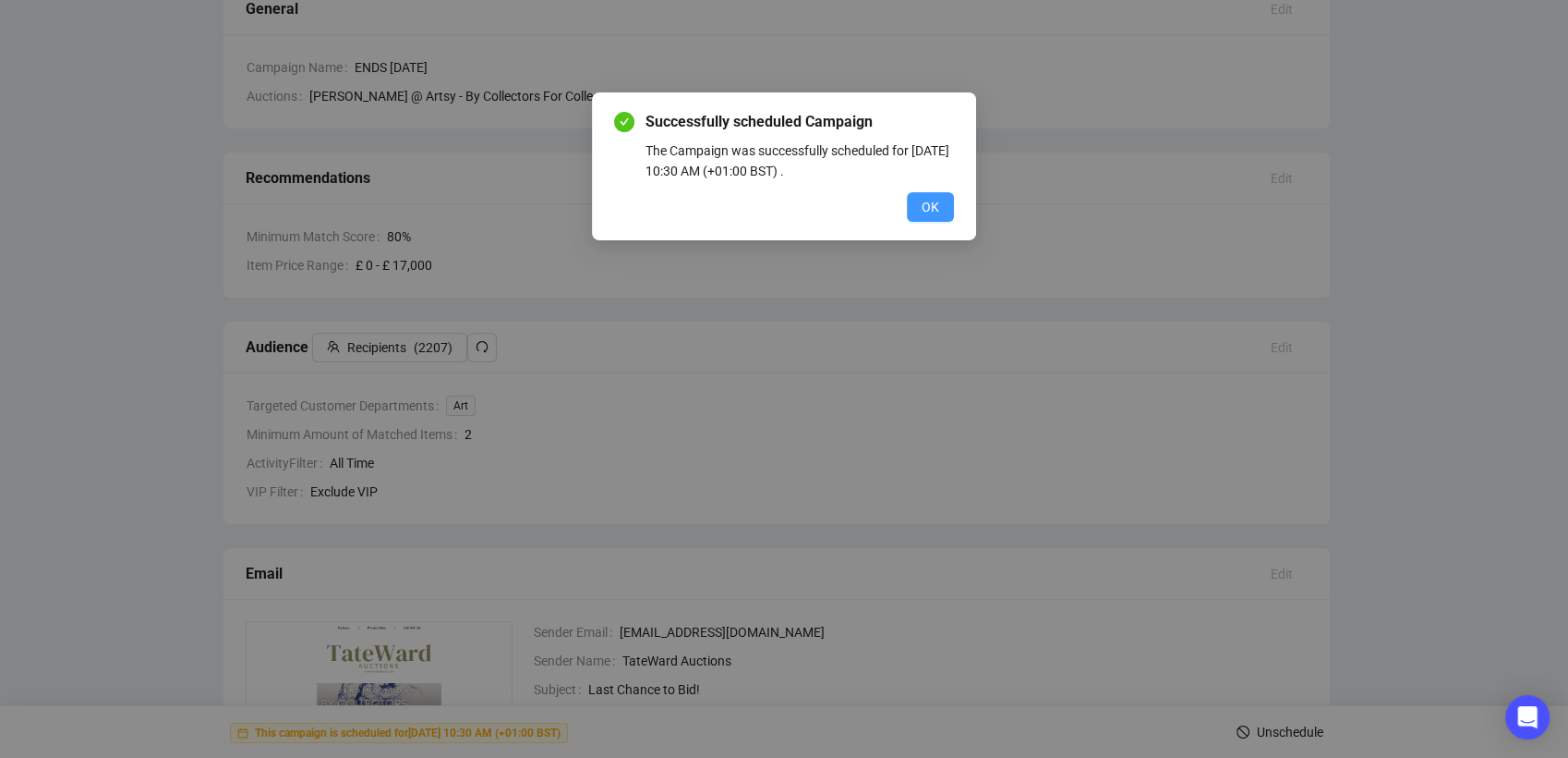
click at [924, 207] on span "OK" at bounding box center [931, 206] width 18 height 20
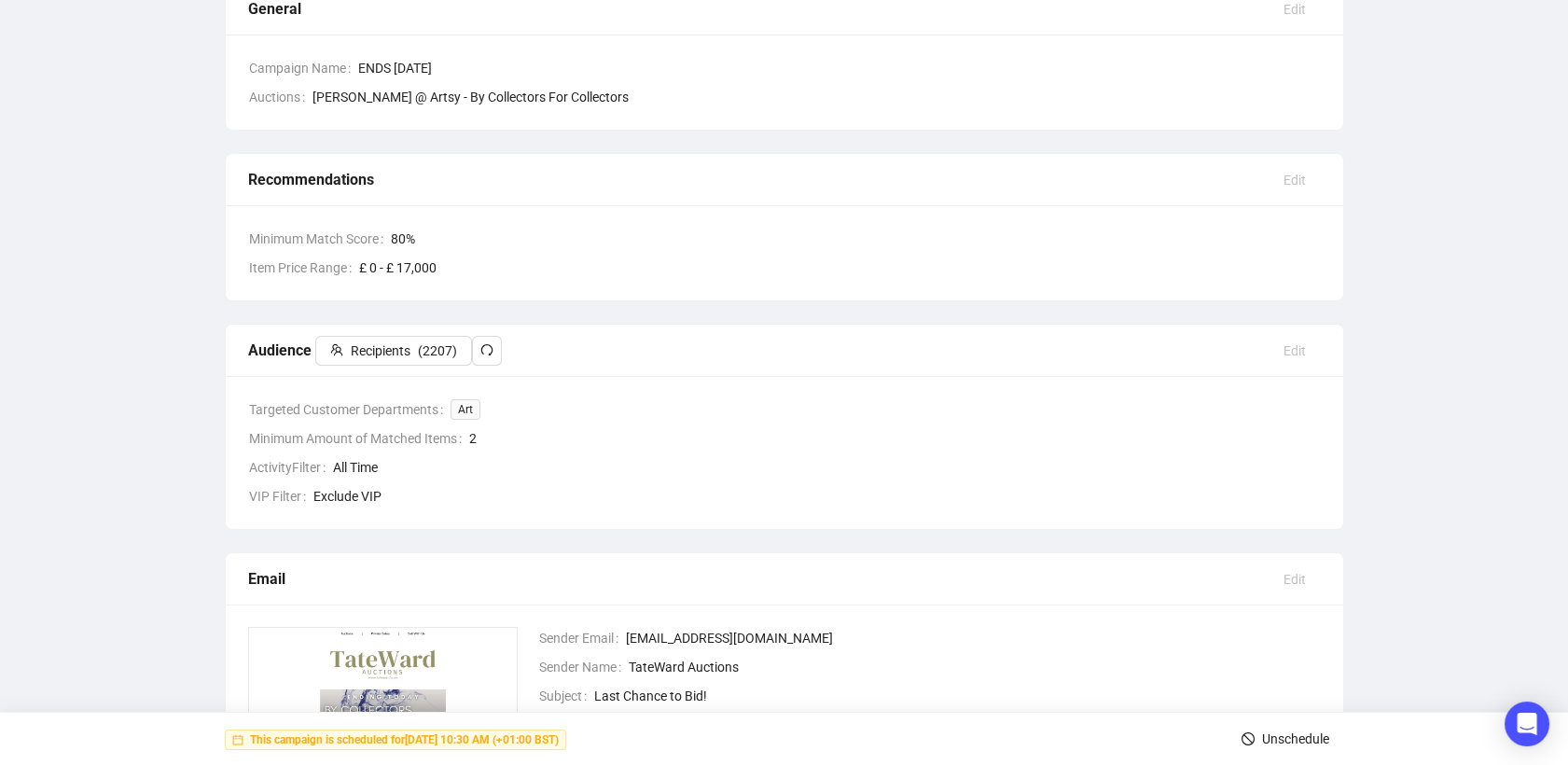
click at [87, 346] on div "ENDS [DATE] General Recommendations Audience Email Settings Design 6 Summary Ge…" at bounding box center [784, 461] width 1568 height 1128
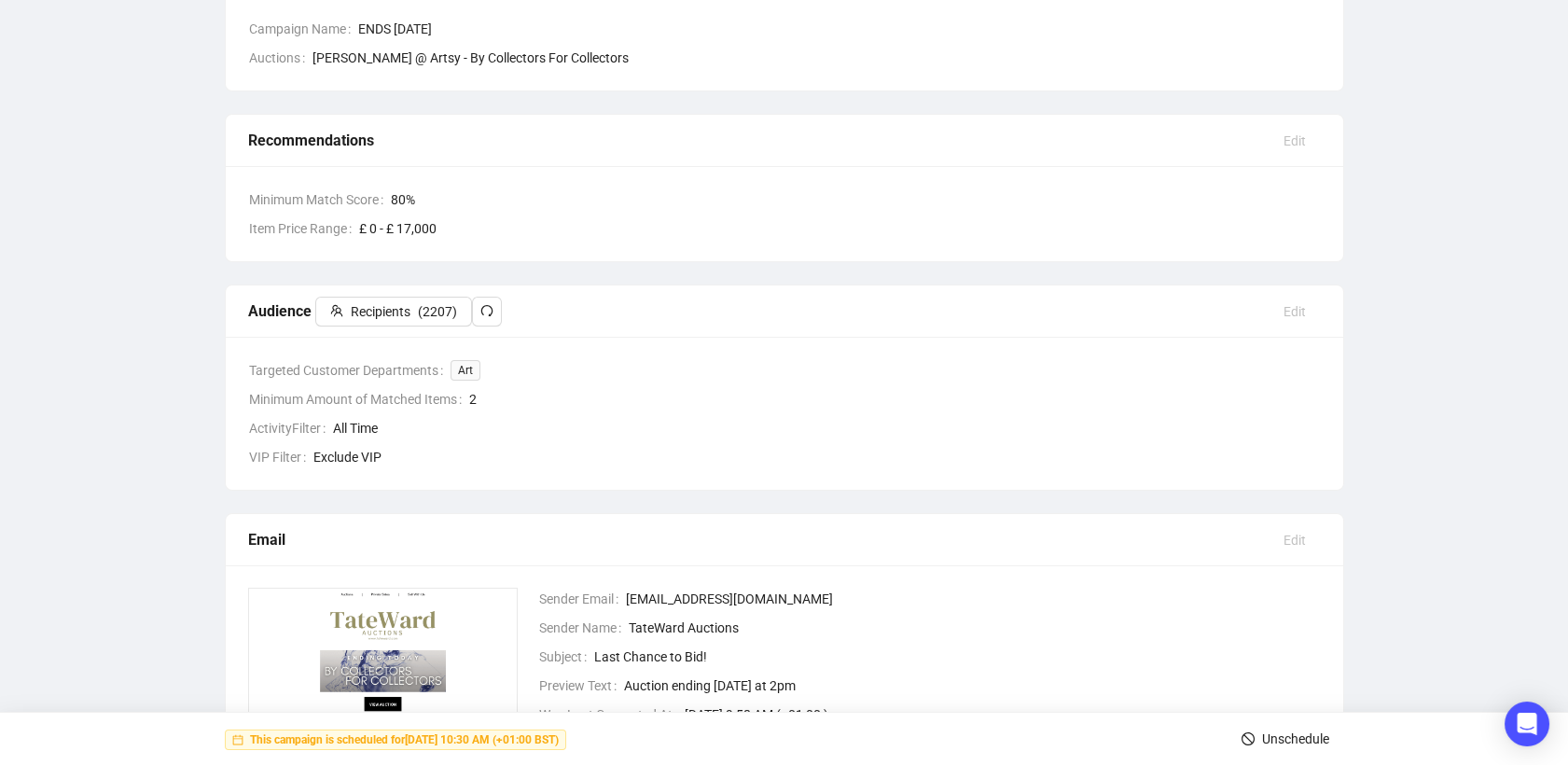
scroll to position [0, 0]
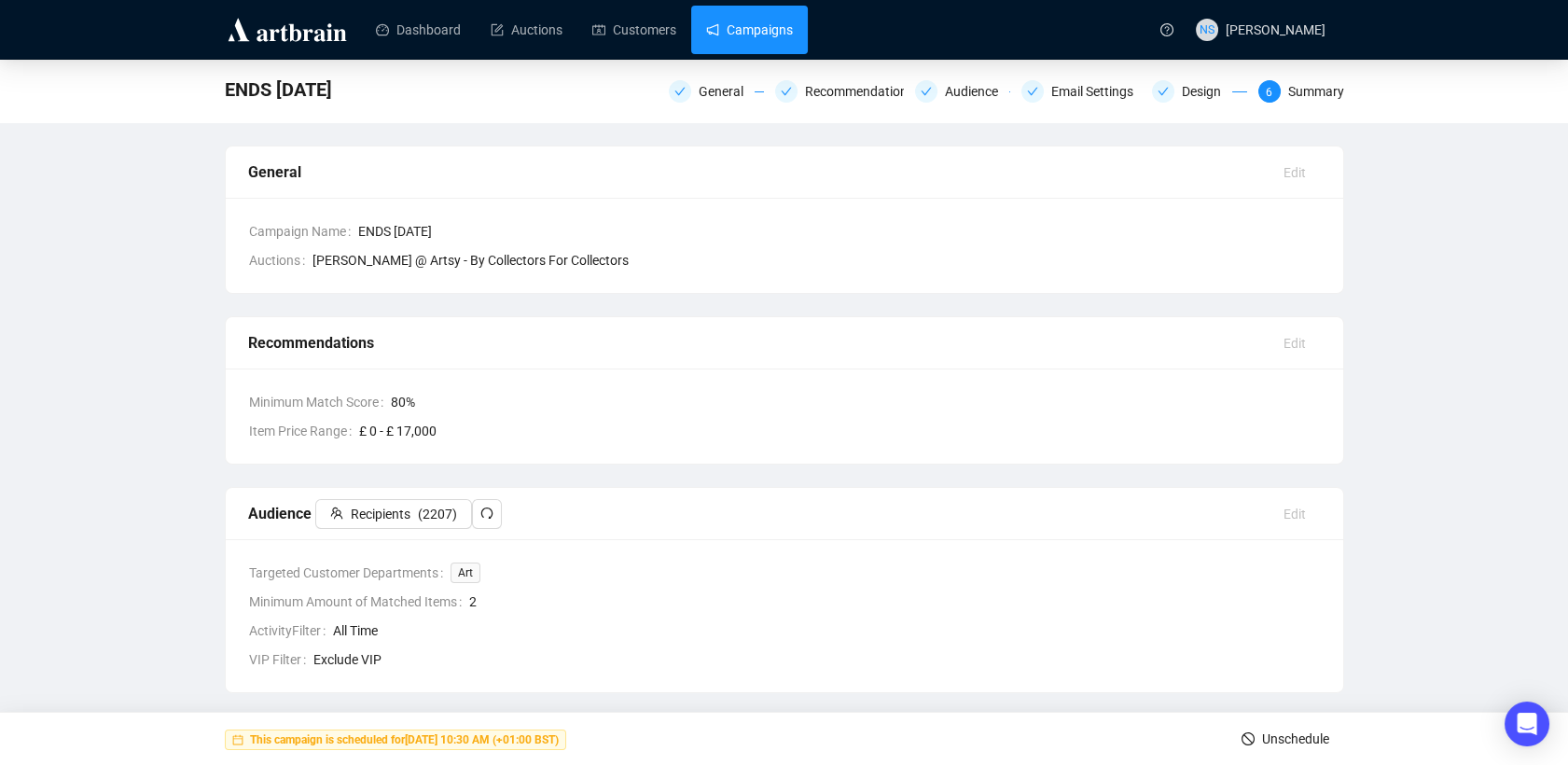
click at [748, 30] on link "Campaigns" at bounding box center [750, 29] width 86 height 48
